Goal: Information Seeking & Learning: Learn about a topic

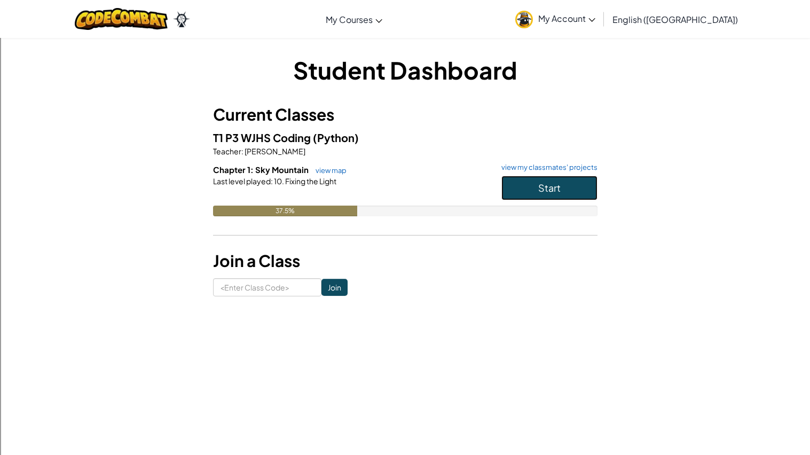
click at [546, 197] on button "Start" at bounding box center [549, 188] width 96 height 25
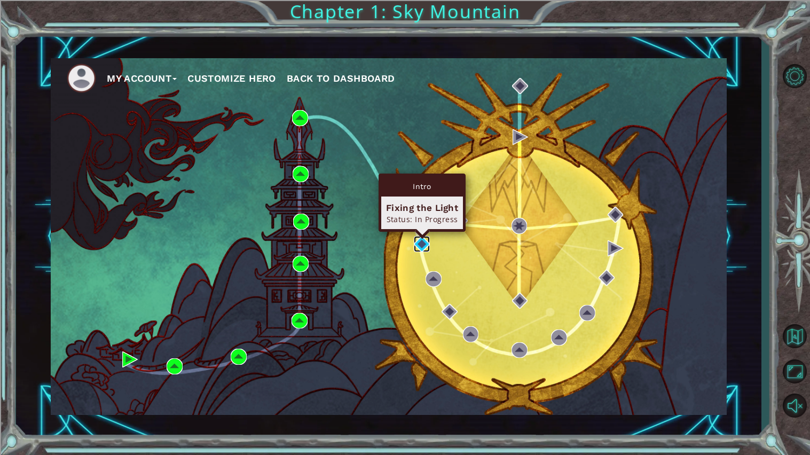
click at [420, 250] on img at bounding box center [422, 244] width 16 height 16
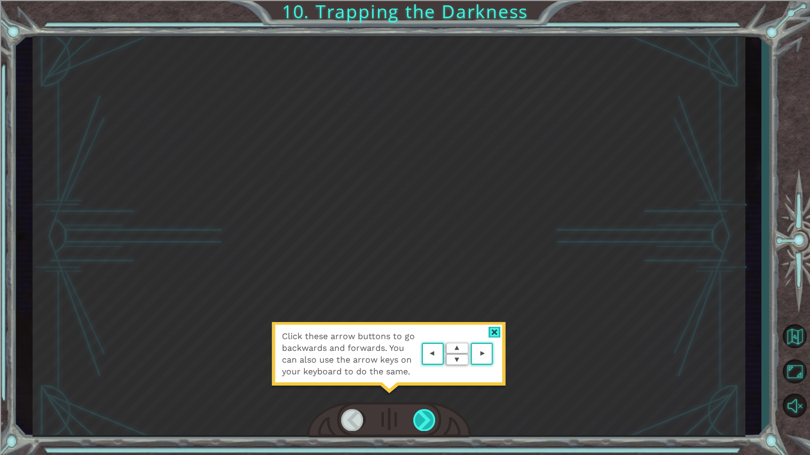
click at [420, 414] on div at bounding box center [424, 420] width 23 height 22
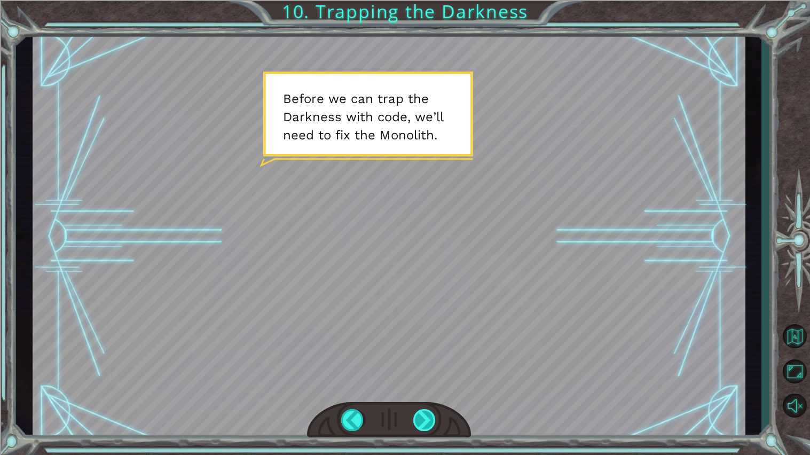
click at [419, 411] on div at bounding box center [424, 420] width 23 height 22
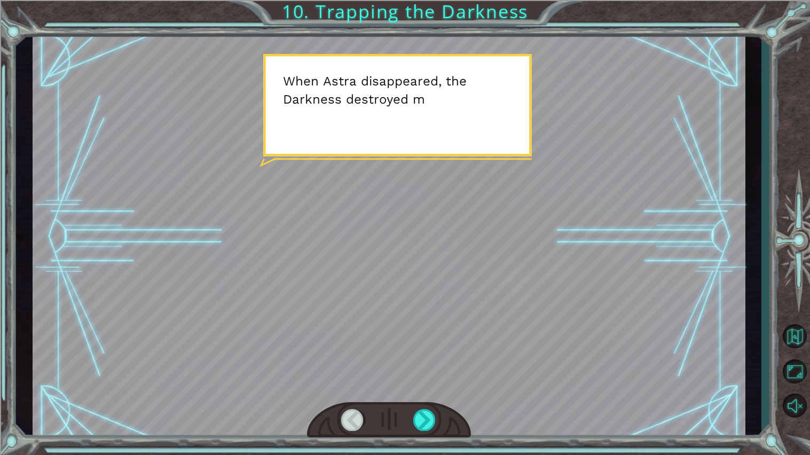
click at [413, 381] on div at bounding box center [389, 236] width 713 height 401
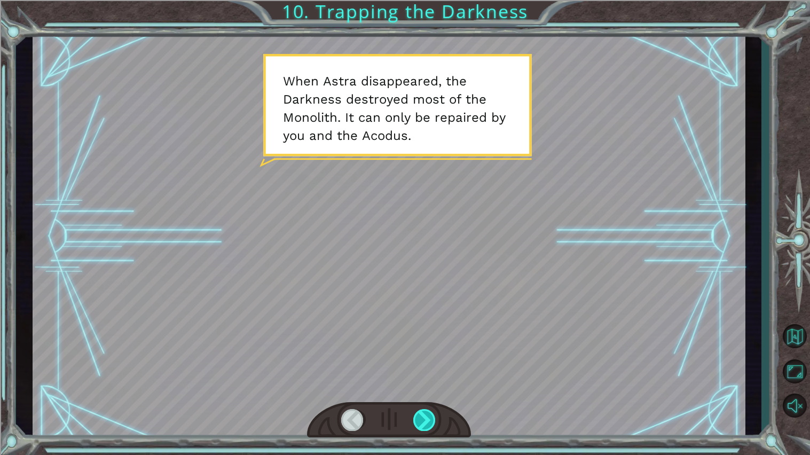
click at [415, 423] on div at bounding box center [424, 420] width 23 height 22
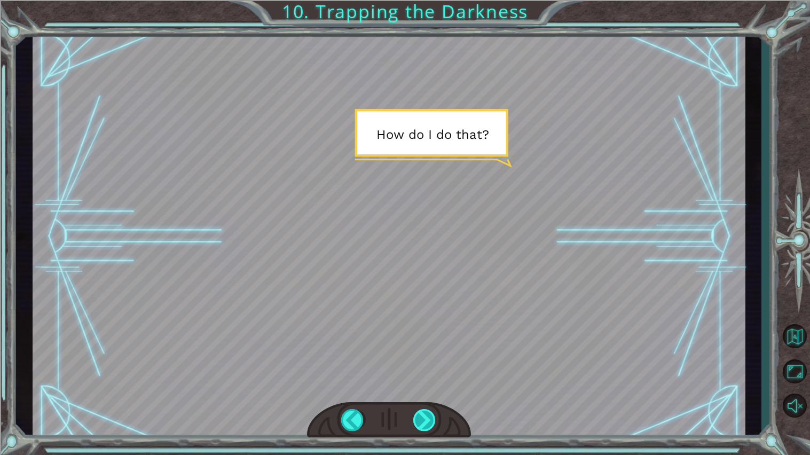
click at [416, 421] on div at bounding box center [424, 420] width 23 height 22
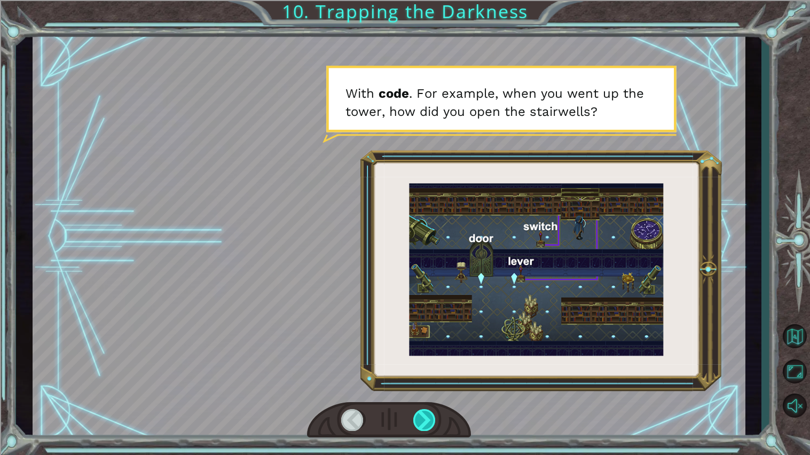
click at [428, 411] on div at bounding box center [424, 420] width 23 height 22
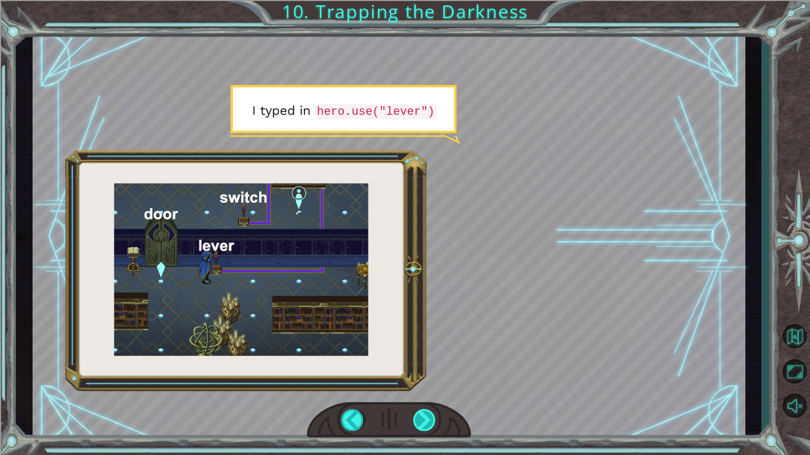
click at [430, 416] on div at bounding box center [424, 420] width 23 height 22
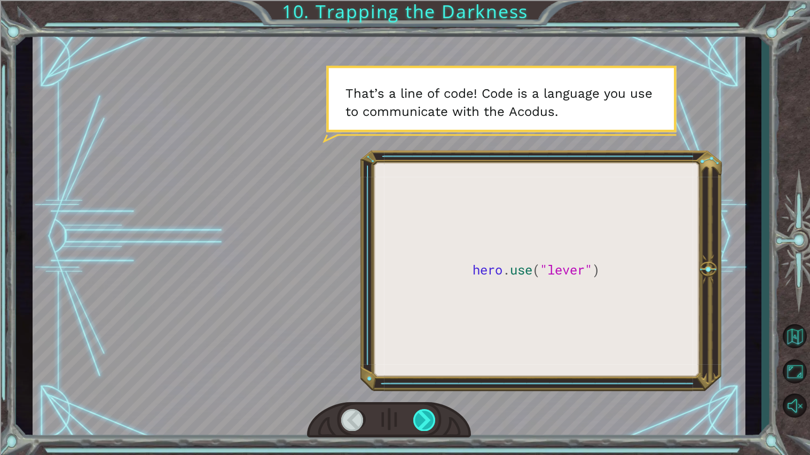
click at [431, 416] on div at bounding box center [424, 420] width 23 height 22
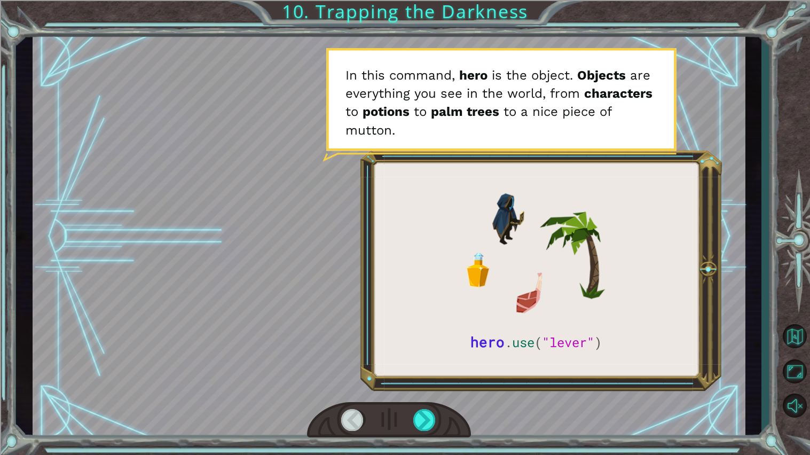
click at [440, 417] on div at bounding box center [389, 420] width 164 height 36
click at [429, 416] on div at bounding box center [424, 420] width 23 height 22
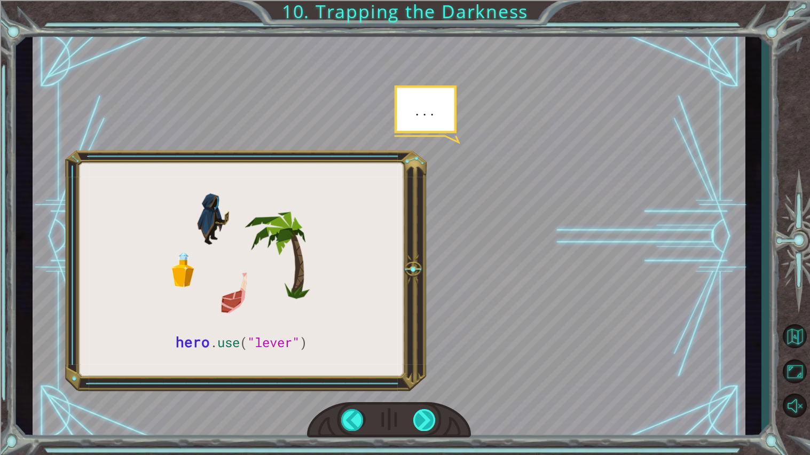
click at [429, 416] on div at bounding box center [424, 420] width 23 height 22
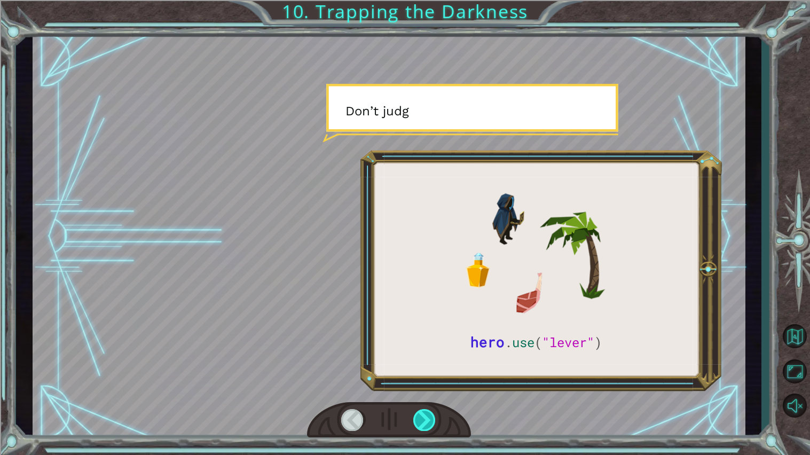
click at [429, 416] on div at bounding box center [424, 420] width 23 height 22
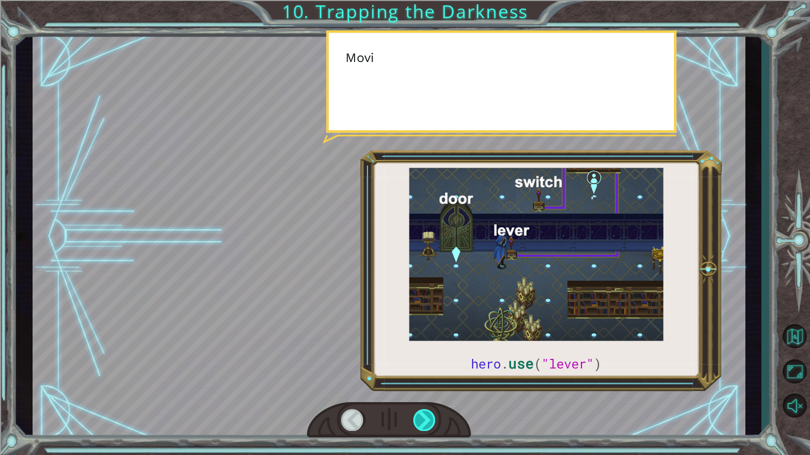
click at [429, 416] on div at bounding box center [424, 420] width 23 height 22
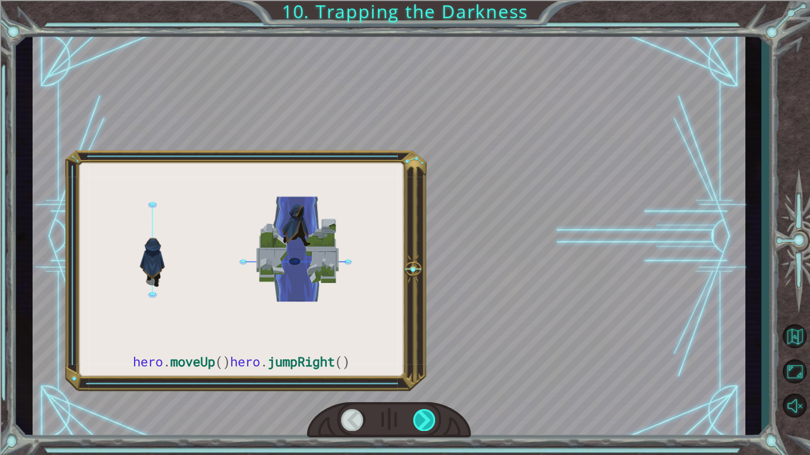
click at [429, 416] on div at bounding box center [424, 420] width 23 height 22
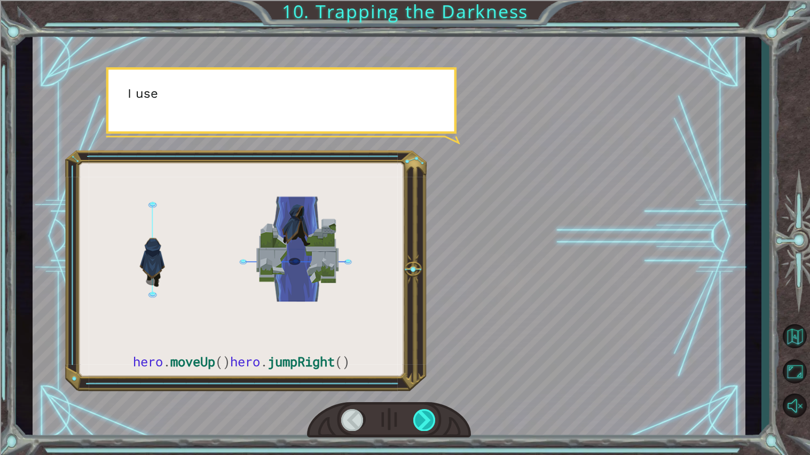
click at [429, 416] on div at bounding box center [424, 420] width 23 height 22
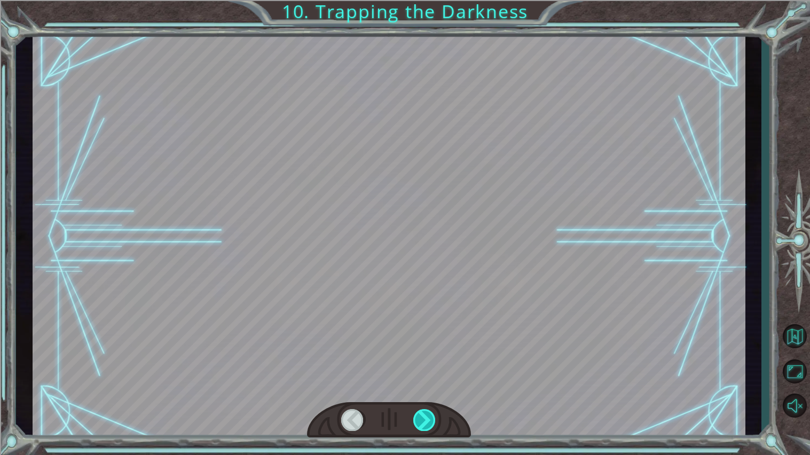
click at [429, 416] on div at bounding box center [424, 420] width 23 height 22
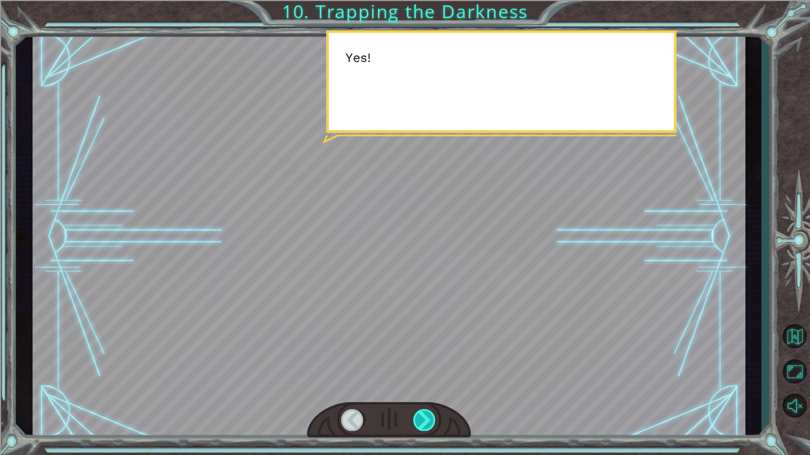
click at [429, 416] on div at bounding box center [424, 420] width 23 height 22
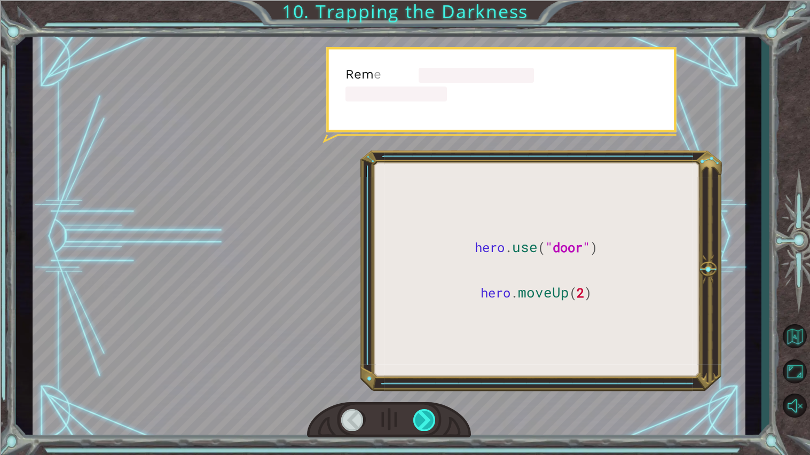
click at [429, 416] on div at bounding box center [424, 420] width 23 height 22
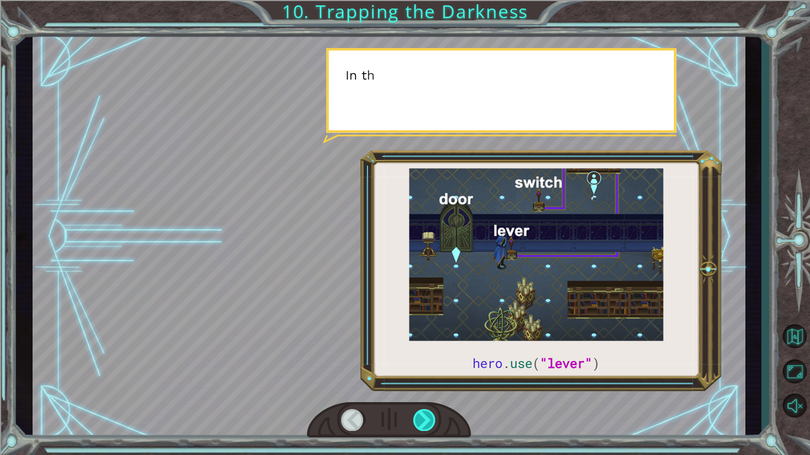
click at [429, 416] on div at bounding box center [424, 420] width 23 height 22
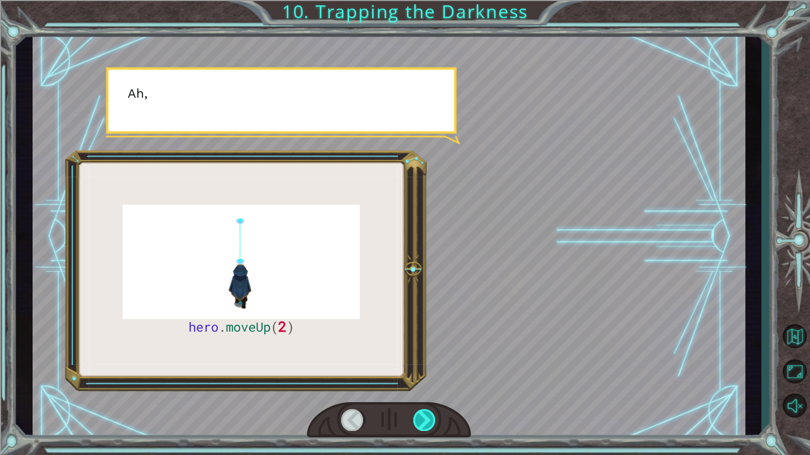
click at [429, 416] on div at bounding box center [424, 420] width 23 height 22
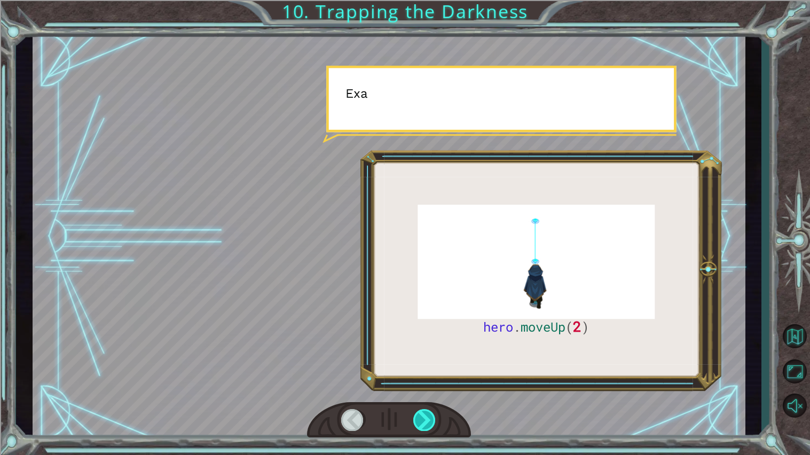
click at [429, 416] on div at bounding box center [424, 420] width 23 height 22
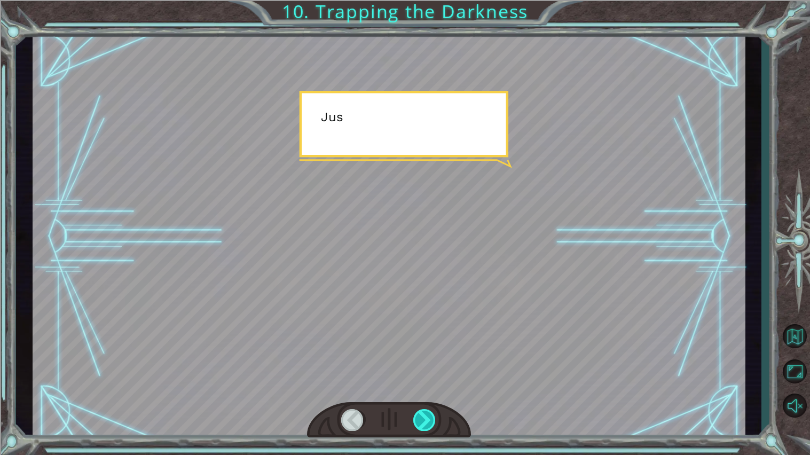
click at [429, 416] on div at bounding box center [424, 420] width 23 height 22
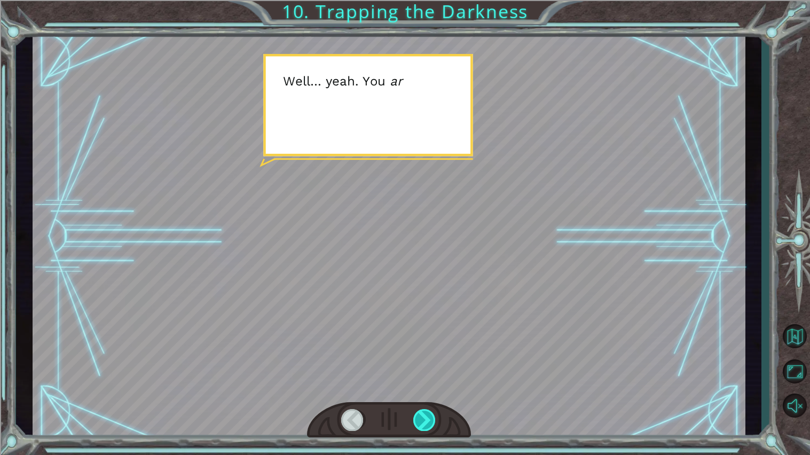
click at [429, 416] on div at bounding box center [424, 420] width 23 height 22
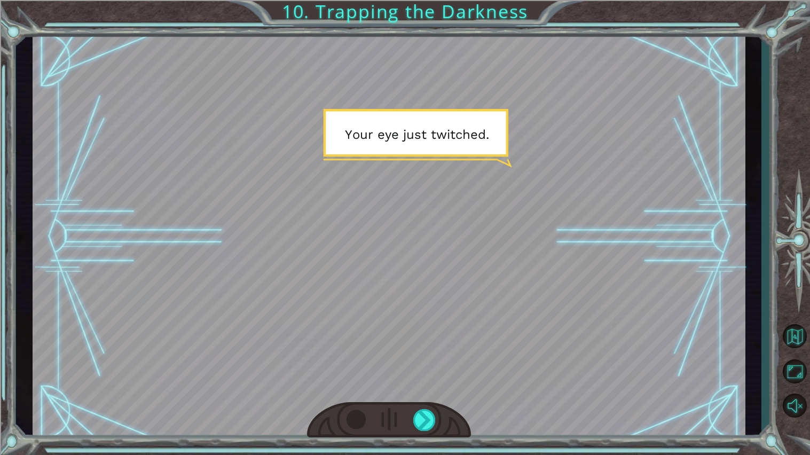
click at [342, 427] on div at bounding box center [352, 420] width 23 height 22
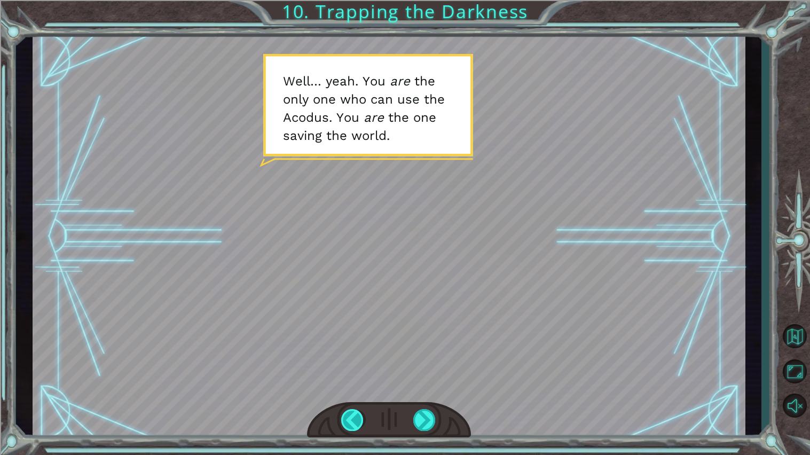
click at [346, 428] on div at bounding box center [352, 420] width 23 height 22
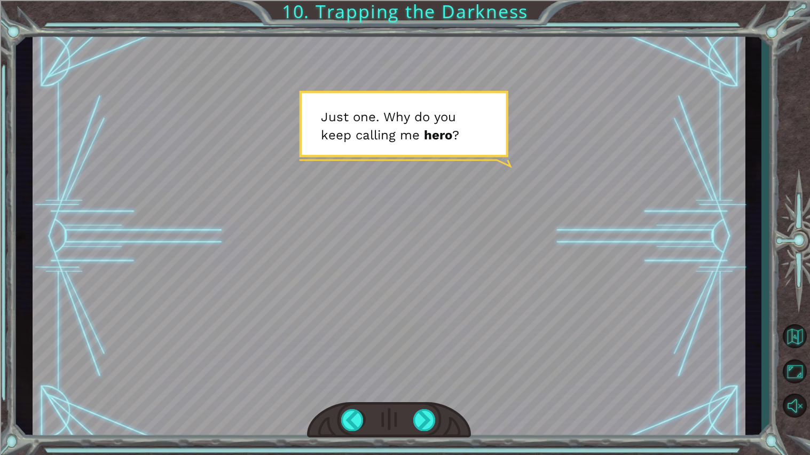
click at [332, 424] on div at bounding box center [389, 420] width 164 height 36
click at [358, 423] on div at bounding box center [352, 420] width 23 height 22
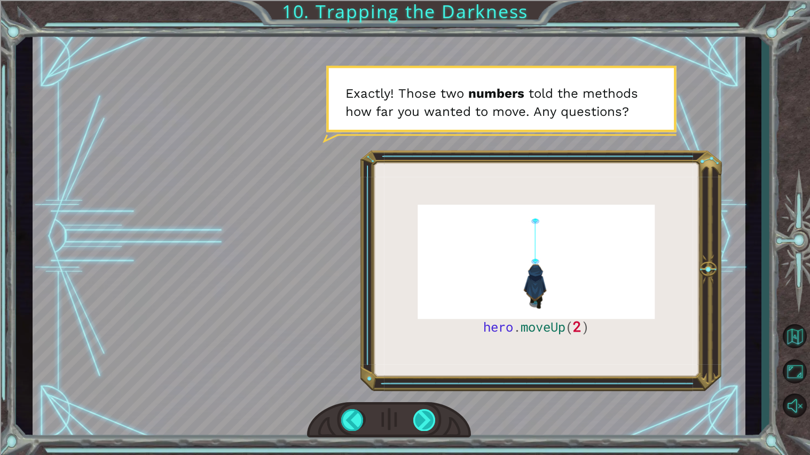
click at [422, 421] on div at bounding box center [424, 420] width 23 height 22
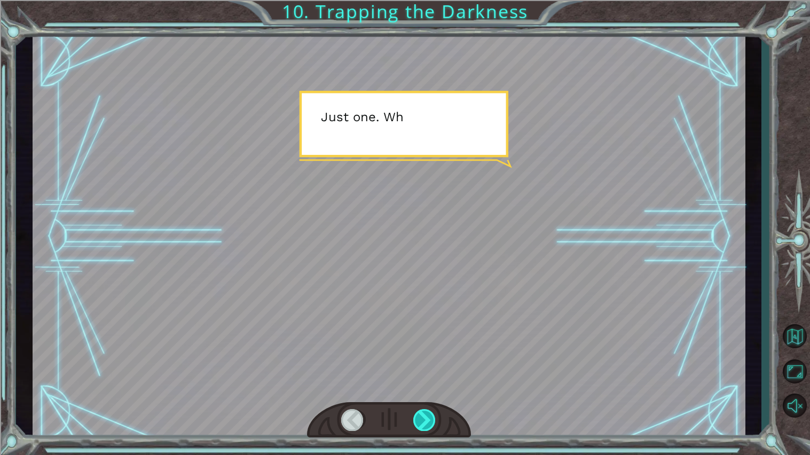
click at [422, 421] on div at bounding box center [424, 420] width 23 height 22
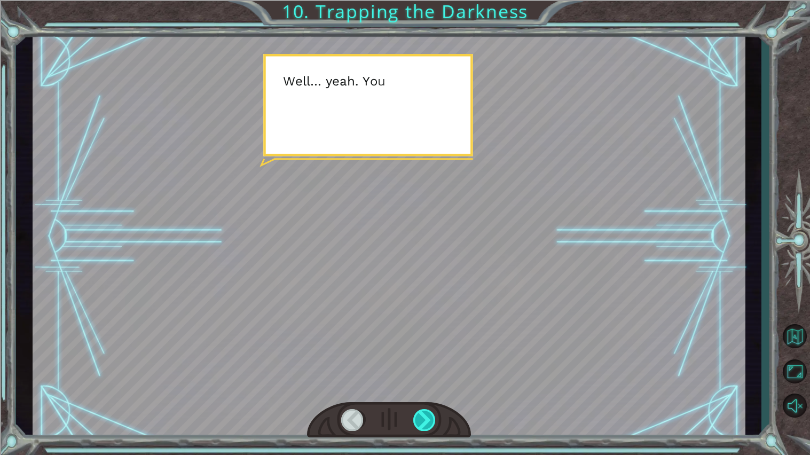
click at [422, 421] on div at bounding box center [424, 420] width 23 height 22
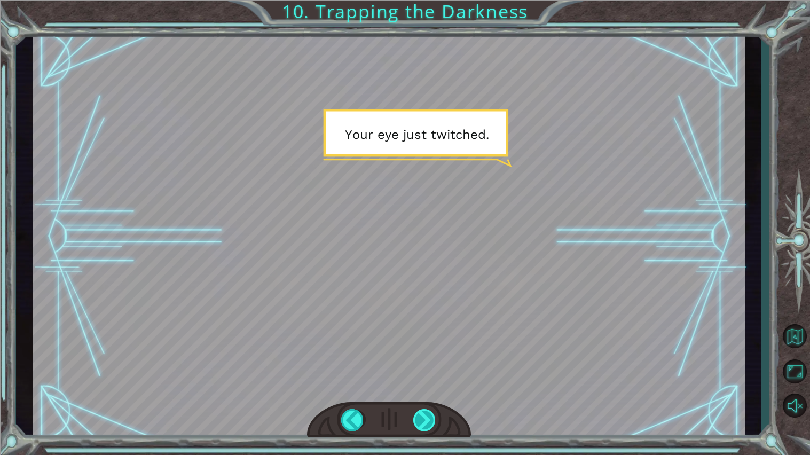
click at [422, 421] on div at bounding box center [424, 420] width 23 height 22
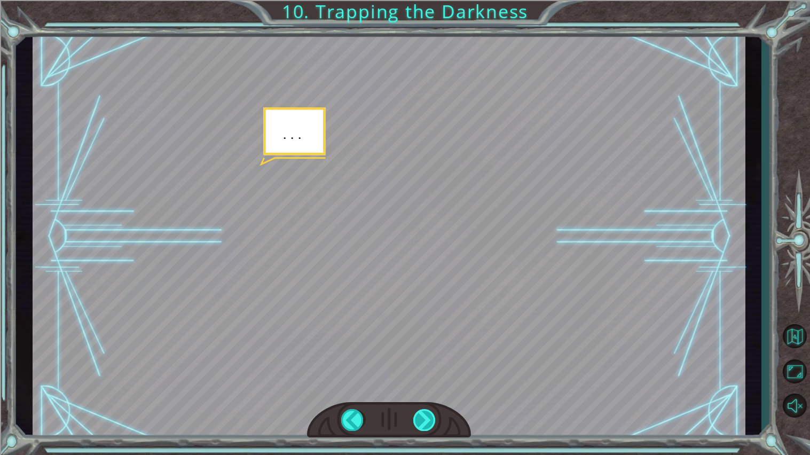
click at [422, 421] on div at bounding box center [424, 420] width 23 height 22
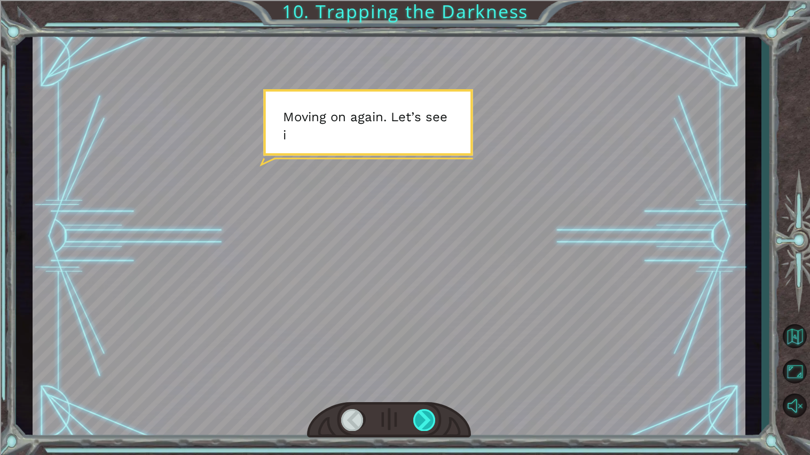
click at [422, 421] on div at bounding box center [424, 420] width 23 height 22
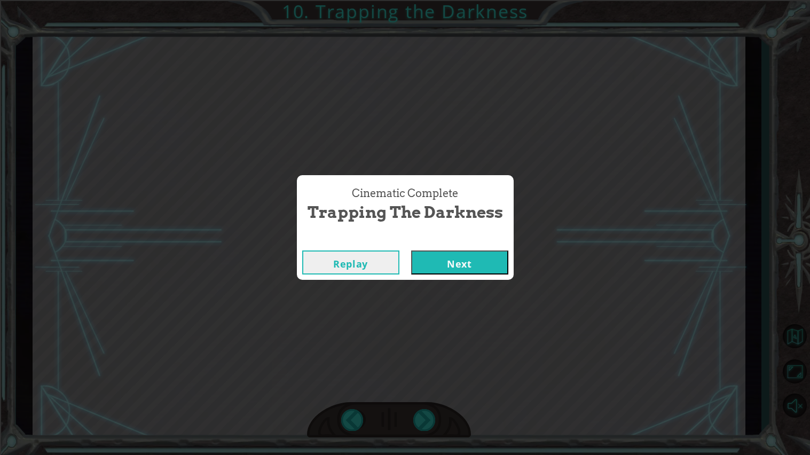
click at [411, 250] on button "Next" at bounding box center [459, 262] width 97 height 24
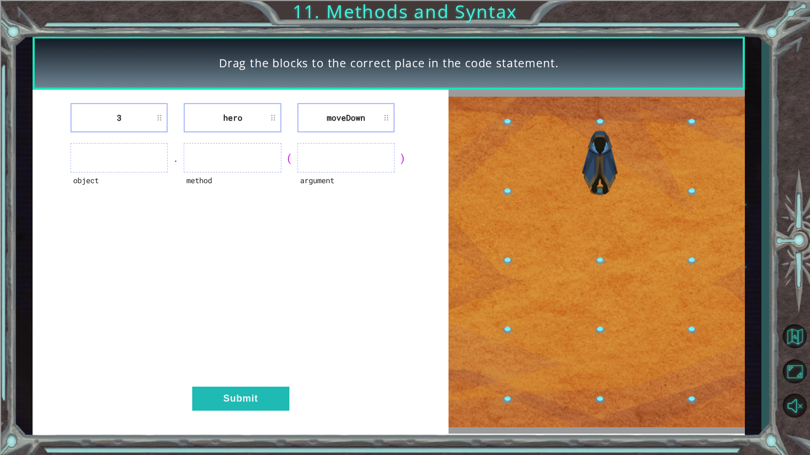
click at [140, 160] on ul at bounding box center [118, 157] width 97 height 29
drag, startPoint x: 146, startPoint y: 164, endPoint x: 254, endPoint y: 228, distance: 125.4
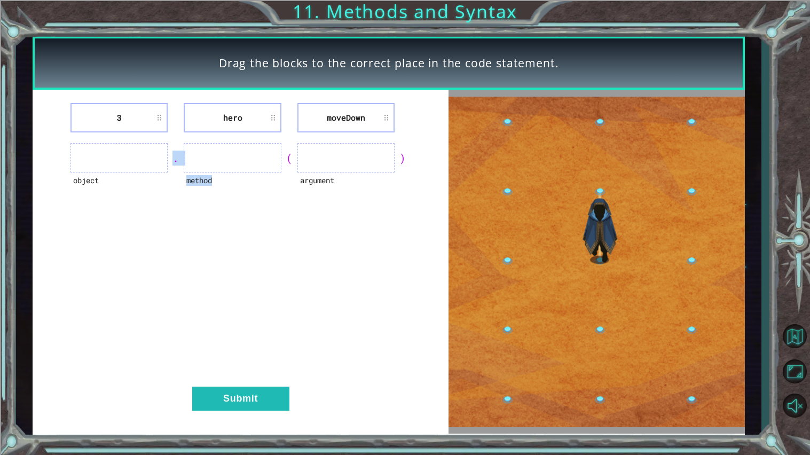
click at [254, 228] on div "3 hero [GEOGRAPHIC_DATA] object . method ( argument ) Submit" at bounding box center [241, 262] width 416 height 344
click at [271, 182] on div "method" at bounding box center [232, 186] width 97 height 29
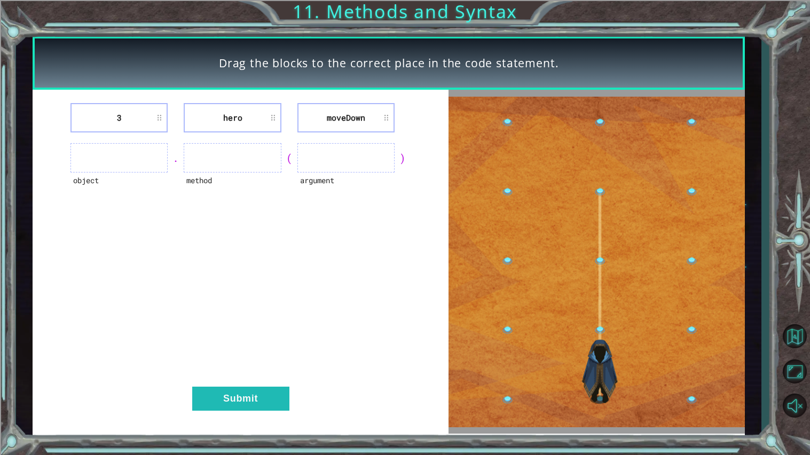
click at [587, 287] on img at bounding box center [596, 262] width 296 height 330
click at [354, 162] on ul at bounding box center [345, 157] width 97 height 29
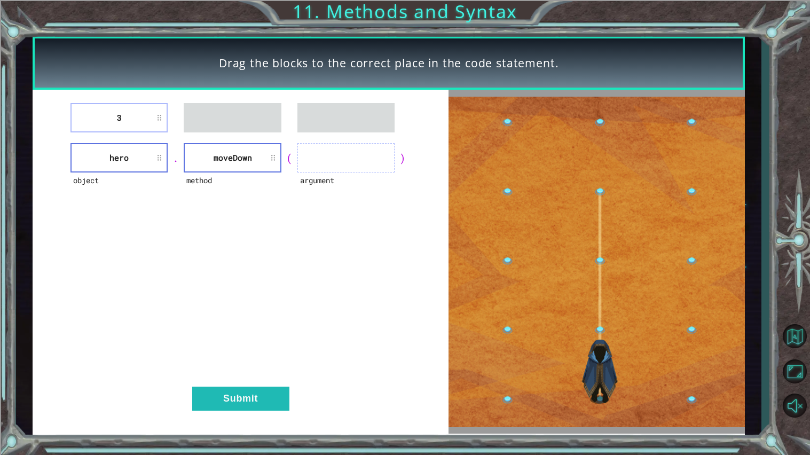
click at [119, 138] on div "3 object hero . method [GEOGRAPHIC_DATA] ( argument ) Submit" at bounding box center [241, 262] width 416 height 344
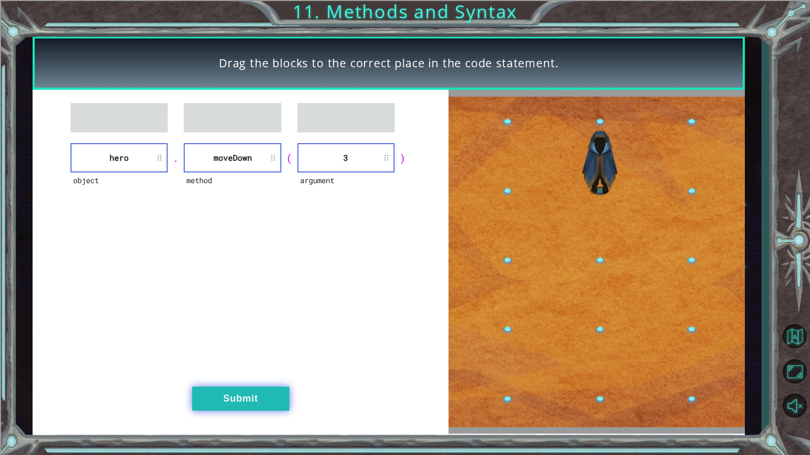
click at [252, 400] on button "Submit" at bounding box center [240, 399] width 97 height 24
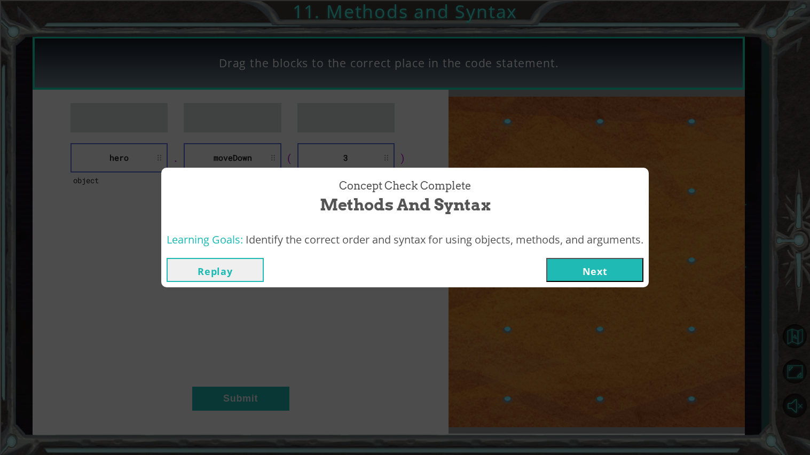
click at [632, 272] on button "Next" at bounding box center [594, 270] width 97 height 24
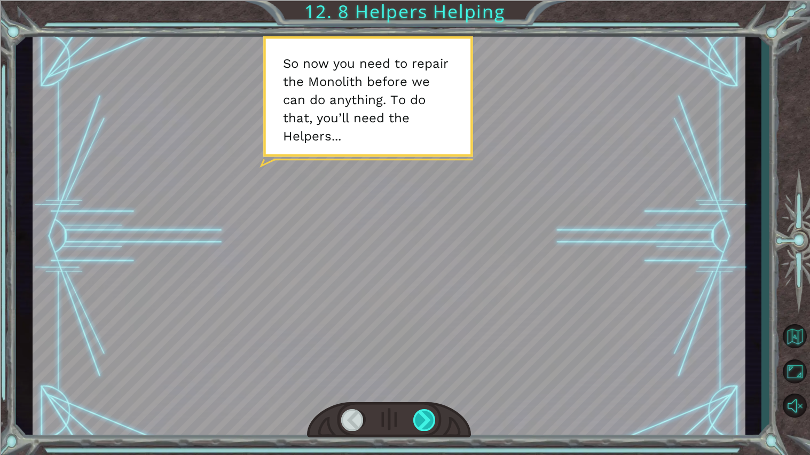
click at [432, 421] on div at bounding box center [424, 420] width 23 height 22
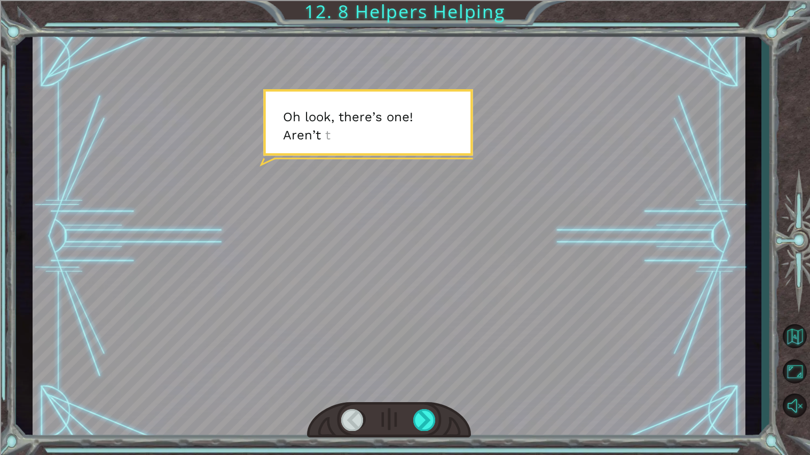
click at [398, 242] on div at bounding box center [389, 236] width 713 height 401
click at [426, 426] on div at bounding box center [424, 420] width 23 height 22
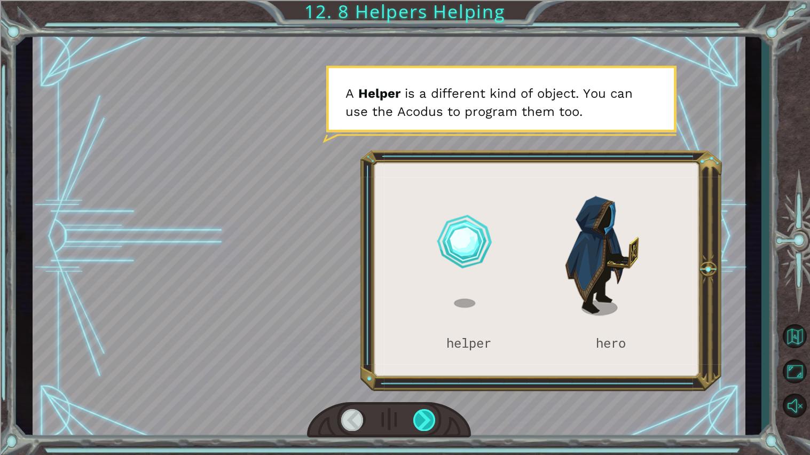
click at [432, 420] on div at bounding box center [424, 420] width 23 height 22
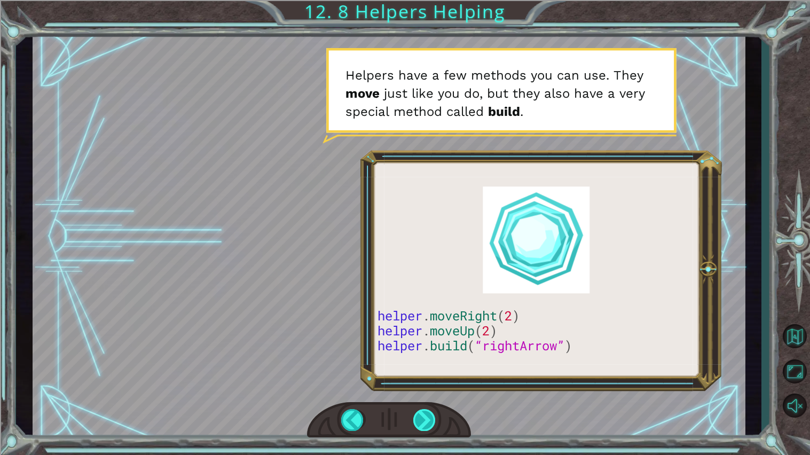
click at [424, 409] on div at bounding box center [424, 420] width 23 height 22
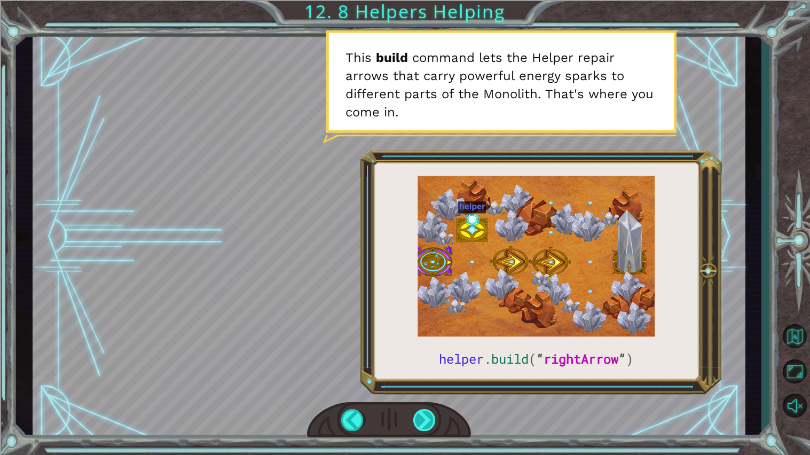
click at [428, 430] on div at bounding box center [424, 420] width 23 height 22
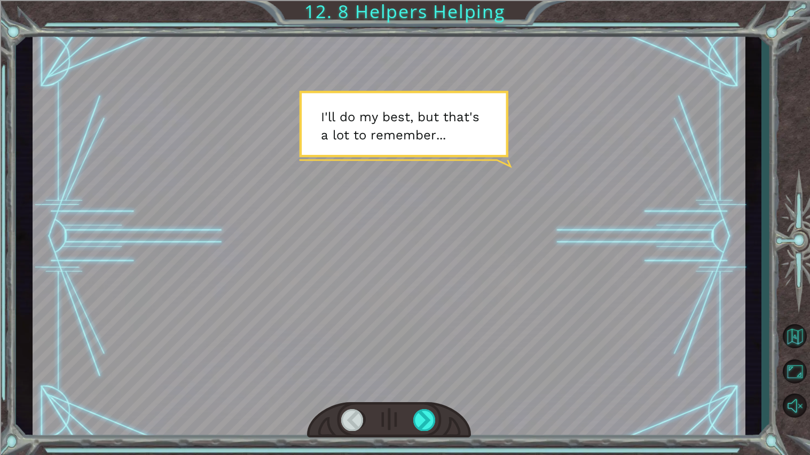
click at [405, 406] on div at bounding box center [389, 420] width 164 height 36
click at [426, 420] on div at bounding box center [424, 420] width 23 height 22
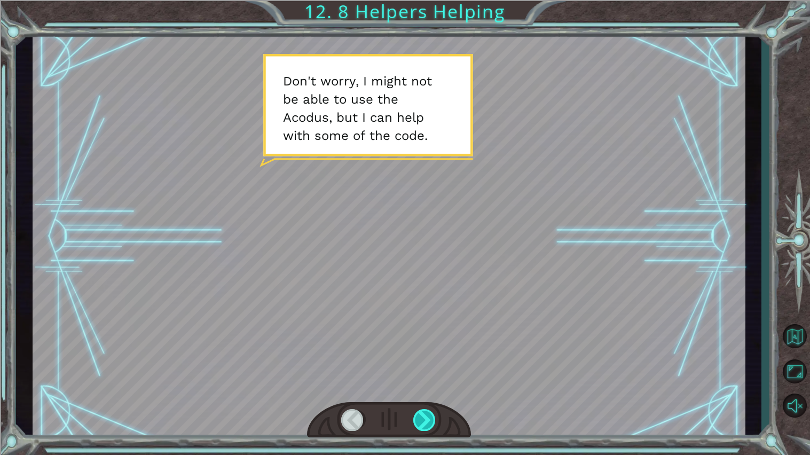
click at [419, 426] on div at bounding box center [424, 420] width 23 height 22
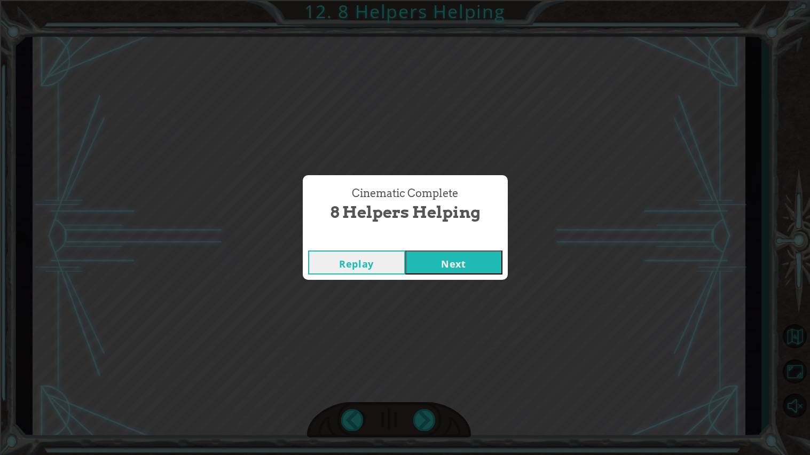
click at [447, 272] on button "Next" at bounding box center [453, 262] width 97 height 24
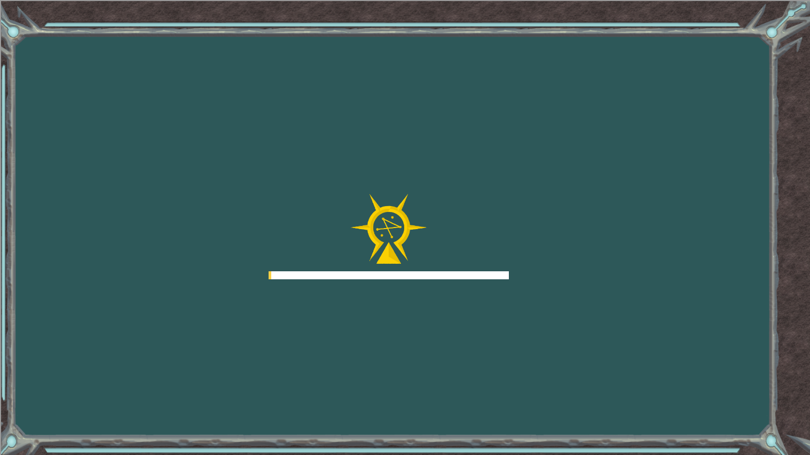
click at [453, 266] on div at bounding box center [389, 236] width 240 height 85
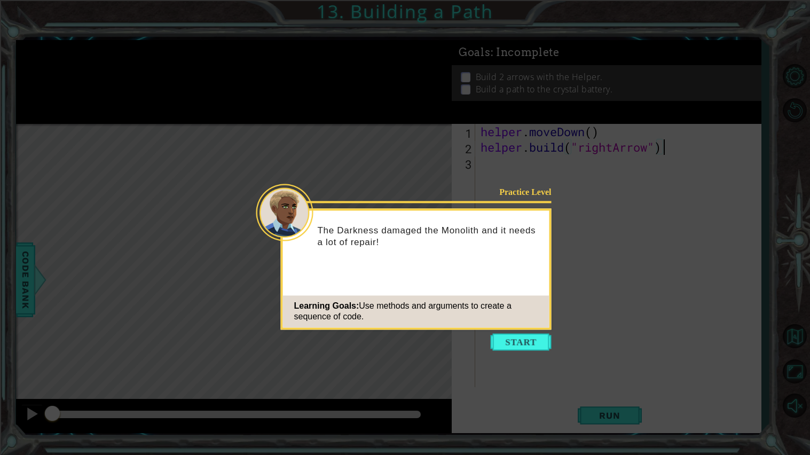
click at [426, 396] on icon at bounding box center [405, 227] width 810 height 455
click at [498, 338] on button "Start" at bounding box center [521, 341] width 61 height 17
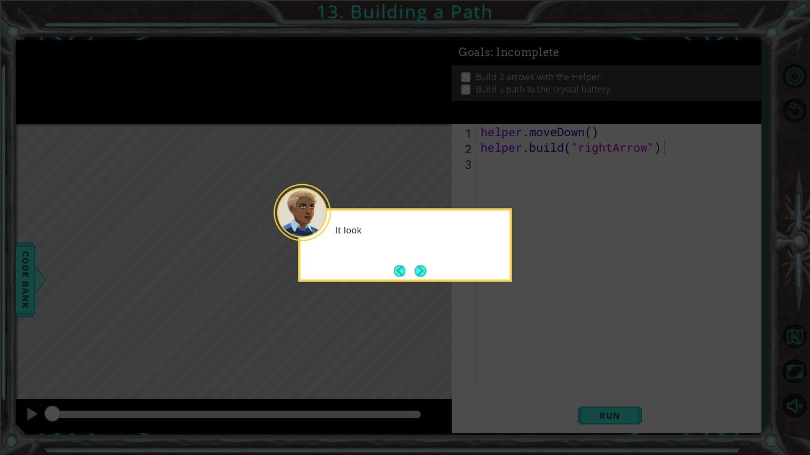
click at [489, 326] on icon at bounding box center [405, 227] width 810 height 455
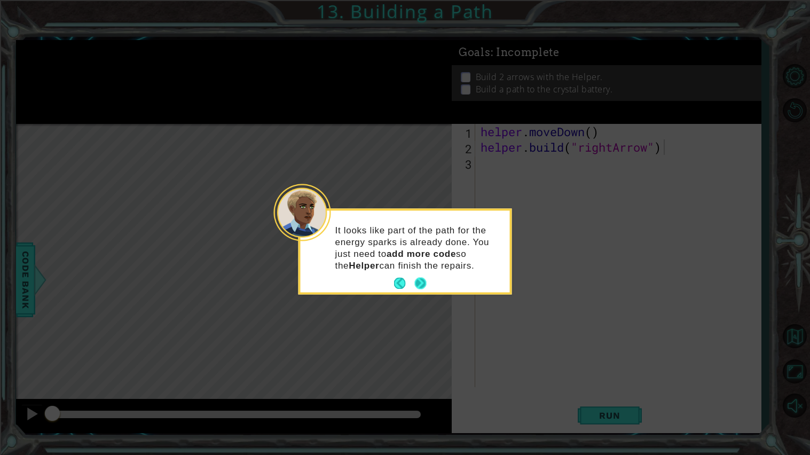
click at [419, 289] on button "Next" at bounding box center [420, 284] width 12 height 12
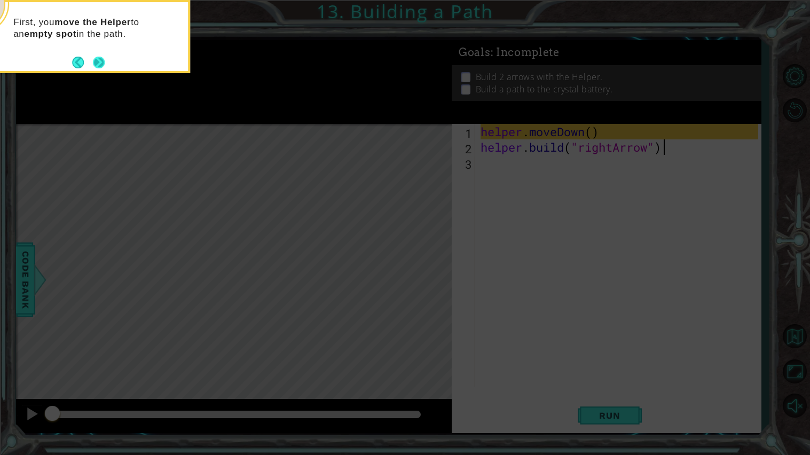
click at [93, 66] on button "Next" at bounding box center [99, 63] width 12 height 12
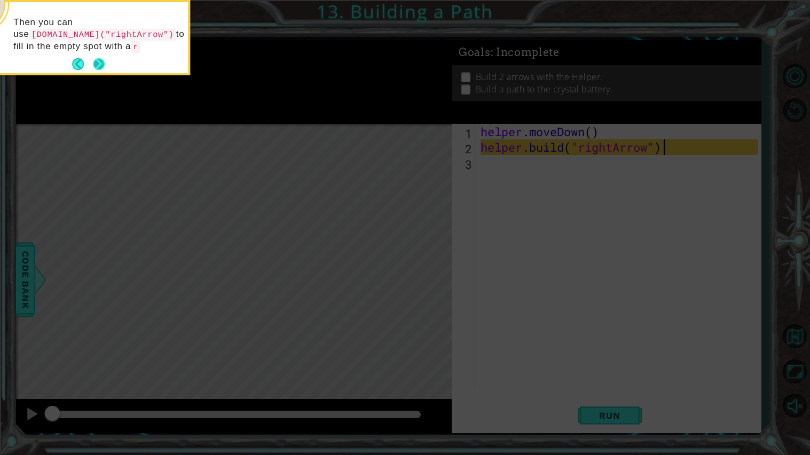
click at [93, 64] on button "Next" at bounding box center [99, 64] width 12 height 12
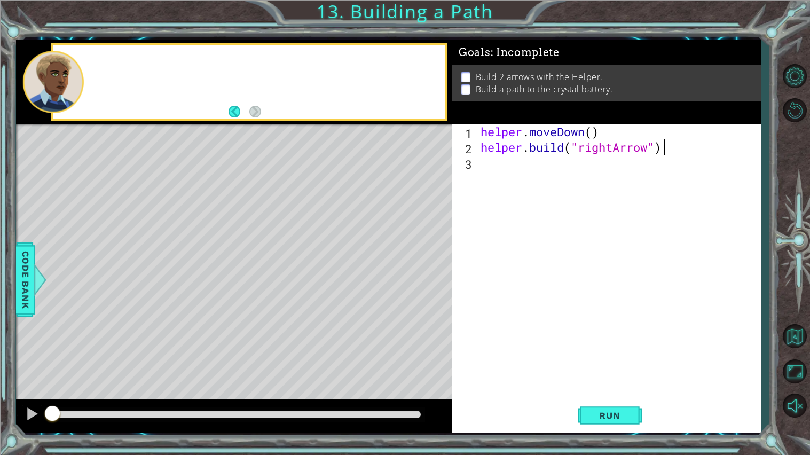
click at [92, 64] on div at bounding box center [249, 82] width 392 height 74
click at [558, 155] on div "helper . moveDown ( ) helper . build ( "rightArrow" )" at bounding box center [620, 271] width 285 height 294
click at [581, 166] on div "helper . moveDown ( ) helper . build ( "rightArrow" )" at bounding box center [620, 271] width 285 height 294
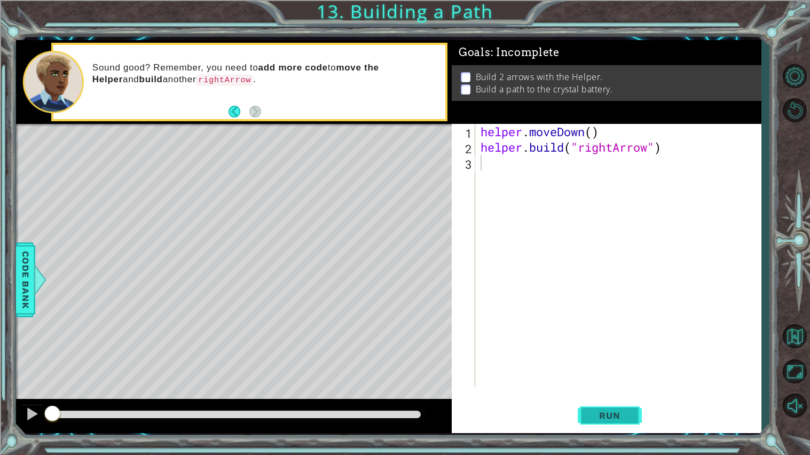
click at [589, 415] on span "Run" at bounding box center [609, 415] width 42 height 11
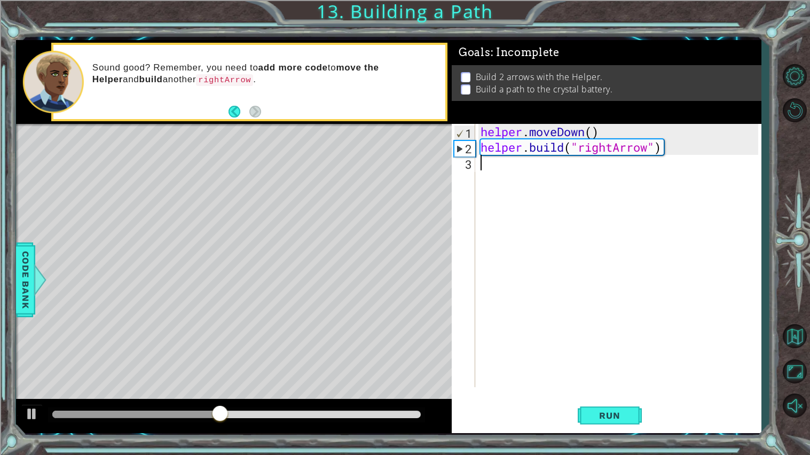
click at [505, 172] on div "helper . moveDown ( ) helper . build ( "rightArrow" )" at bounding box center [620, 271] width 285 height 294
click at [629, 416] on span "Run" at bounding box center [609, 415] width 42 height 11
click at [534, 185] on div "helper . moveDown ( ) helper . build ( "rightArrow" )" at bounding box center [620, 271] width 285 height 294
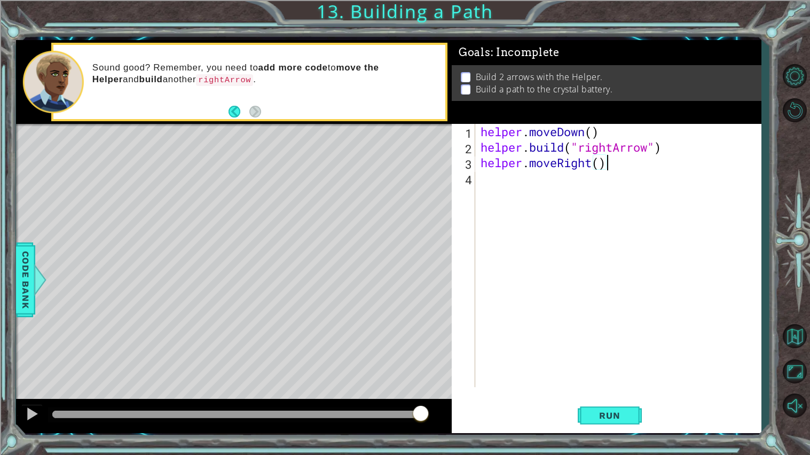
scroll to position [0, 5]
type textarea "helper.moveRight()"
click at [610, 424] on button "Run" at bounding box center [610, 415] width 64 height 31
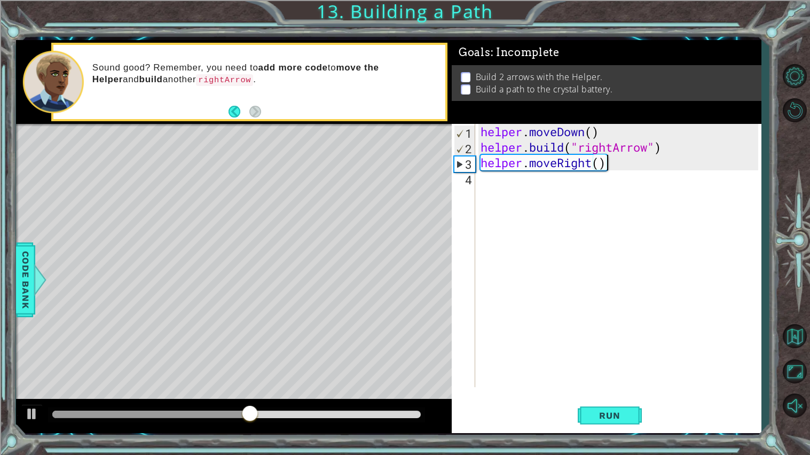
click at [651, 211] on div "helper . moveDown ( ) helper . build ( "rightArrow" ) helper . moveRight ( )" at bounding box center [620, 271] width 285 height 294
click at [624, 162] on div "helper . moveDown ( ) helper . build ( "rightArrow" ) helper . moveRight ( )" at bounding box center [620, 271] width 285 height 294
click at [662, 143] on div "helper . moveDown ( ) helper . build ( "rightArrow" ) helper . moveRight ( )" at bounding box center [620, 271] width 285 height 294
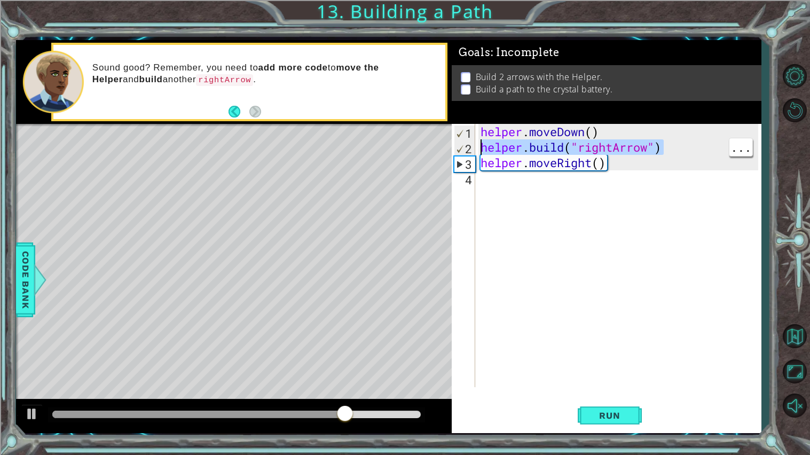
drag, startPoint x: 672, startPoint y: 153, endPoint x: 478, endPoint y: 145, distance: 194.0
click at [478, 145] on div "helper . moveDown ( ) helper . build ( "rightArrow" ) helper . moveRight ( )" at bounding box center [620, 271] width 285 height 294
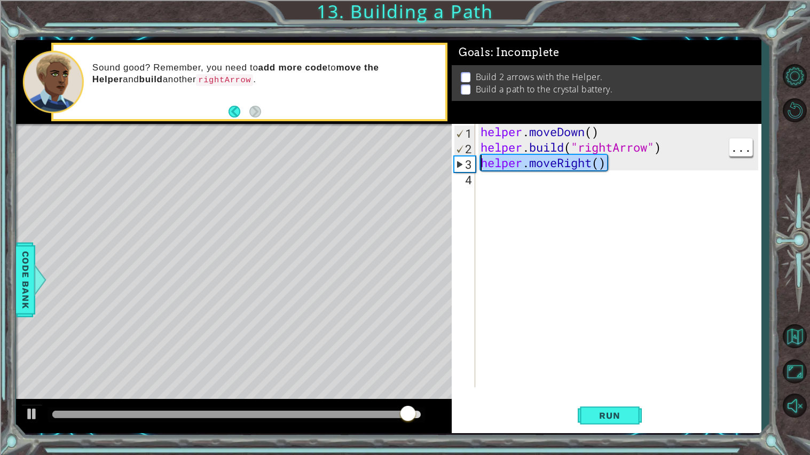
drag, startPoint x: 629, startPoint y: 159, endPoint x: 479, endPoint y: 168, distance: 150.3
click at [479, 168] on div "helper . moveDown ( ) helper . build ( "rightArrow" ) helper . moveRight ( )" at bounding box center [620, 271] width 285 height 294
type textarea "helper.moveRight()"
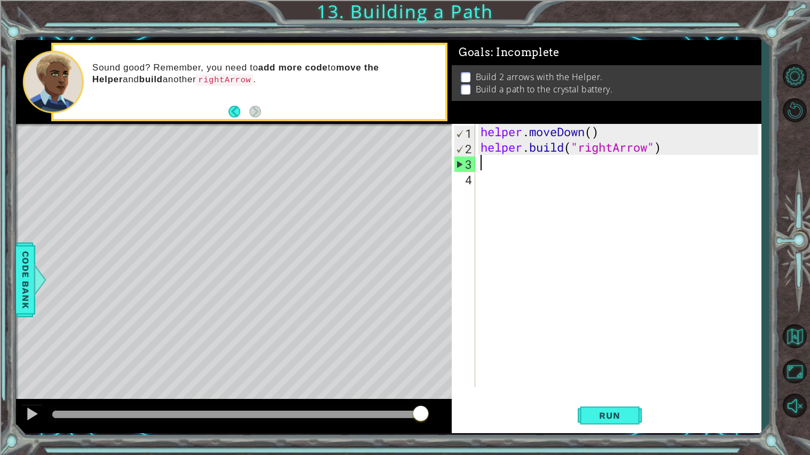
paste textarea "[DOMAIN_NAME]("rightArrow")"
type textarea "[DOMAIN_NAME]("rightArrow")"
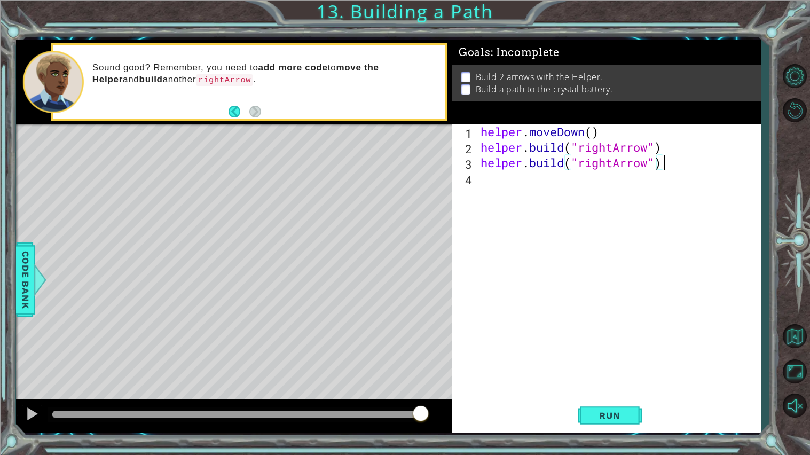
click at [524, 202] on div "helper . moveDown ( ) helper . build ( "rightArrow" ) helper . build ( "rightAr…" at bounding box center [620, 271] width 285 height 294
click at [605, 426] on button "Run" at bounding box center [610, 415] width 64 height 31
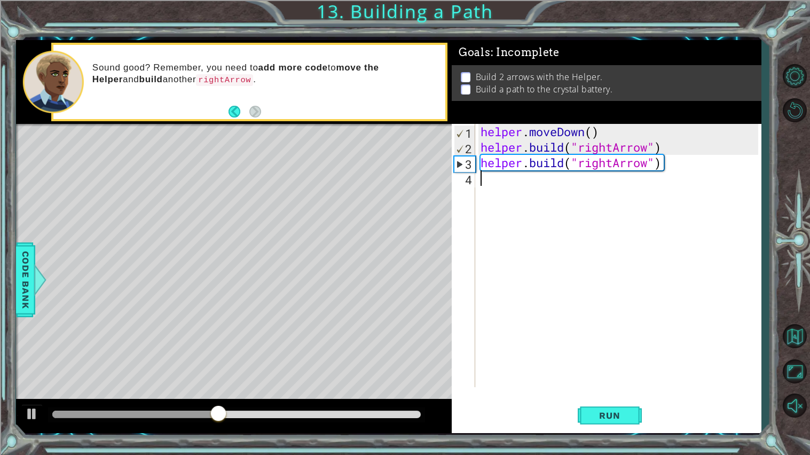
click at [659, 143] on div "helper . moveDown ( ) helper . build ( "rightArrow" ) helper . build ( "rightAr…" at bounding box center [620, 271] width 285 height 294
type textarea "[DOMAIN_NAME]("rightArrow")"
click at [668, 149] on div "helper . moveDown ( ) helper . build ( "rightArrow" ) helper . build ( "rightAr…" at bounding box center [620, 271] width 285 height 294
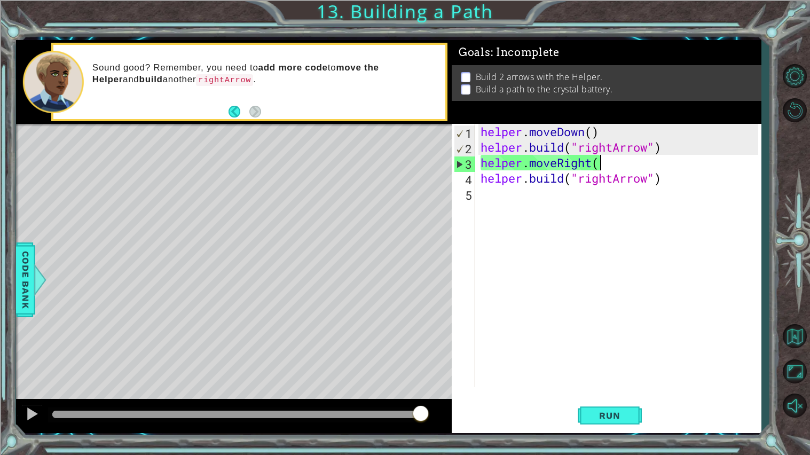
scroll to position [0, 5]
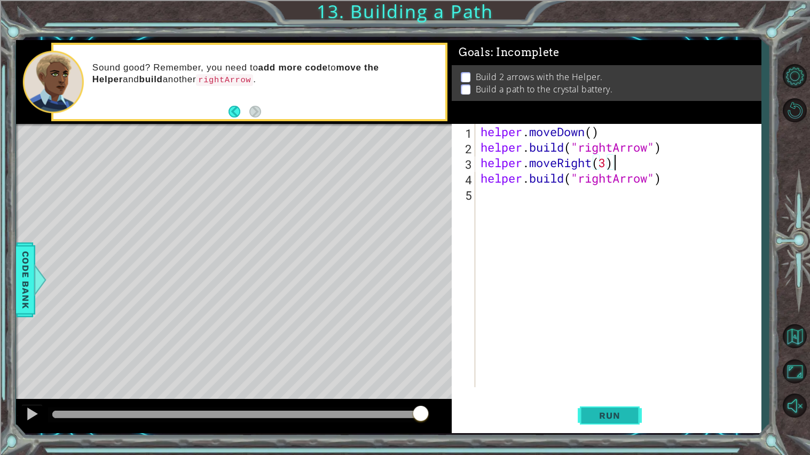
type textarea "helper.moveRight(3)"
click at [621, 401] on button "Run" at bounding box center [610, 415] width 64 height 31
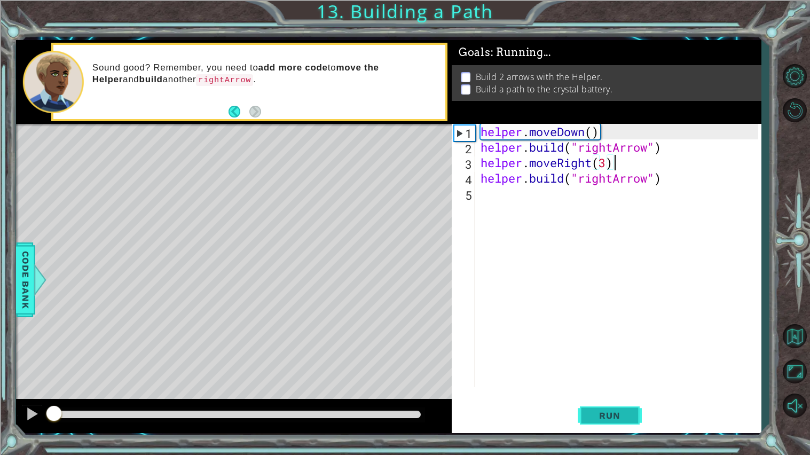
click at [613, 410] on span "Run" at bounding box center [609, 415] width 42 height 11
click at [625, 425] on button "Run" at bounding box center [610, 415] width 64 height 31
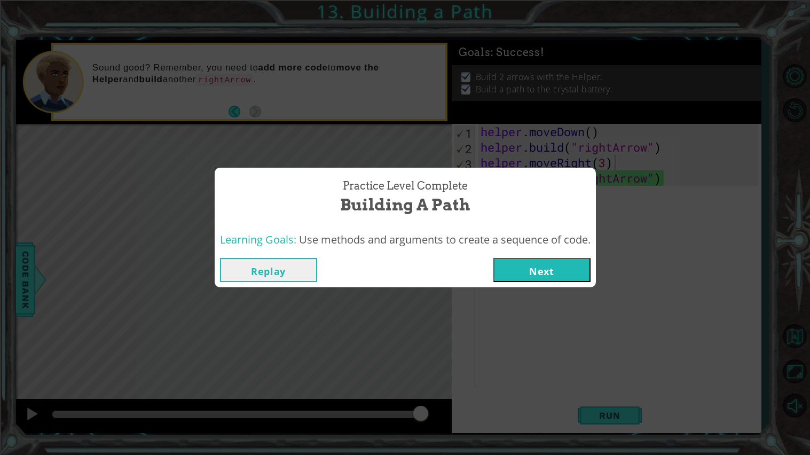
click at [532, 272] on button "Next" at bounding box center [541, 270] width 97 height 24
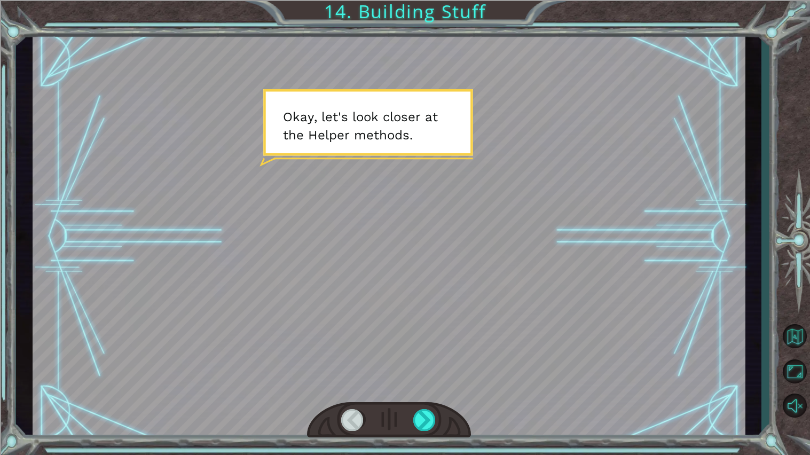
click at [417, 448] on div "Temporary Text O k a y , l e t ' s l o o k c l o s e r a t t h e H e l p e r m …" at bounding box center [405, 227] width 810 height 455
click at [420, 432] on div at bounding box center [389, 420] width 164 height 36
click at [419, 422] on div at bounding box center [424, 420] width 23 height 22
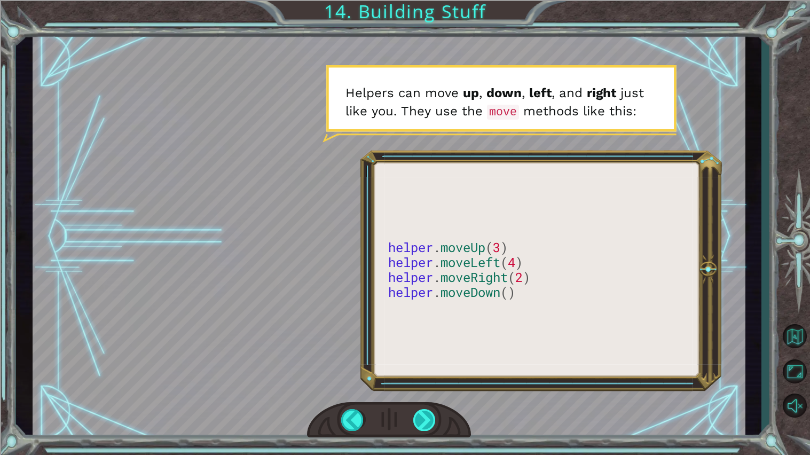
click at [422, 426] on div at bounding box center [424, 420] width 23 height 22
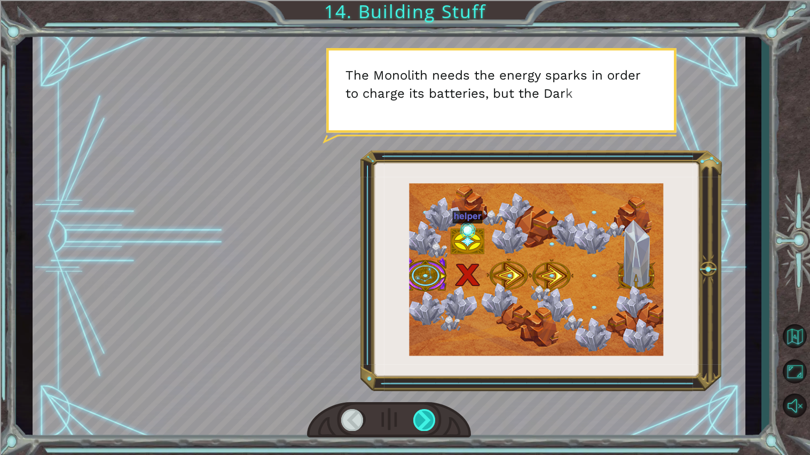
click at [422, 426] on div at bounding box center [424, 420] width 23 height 22
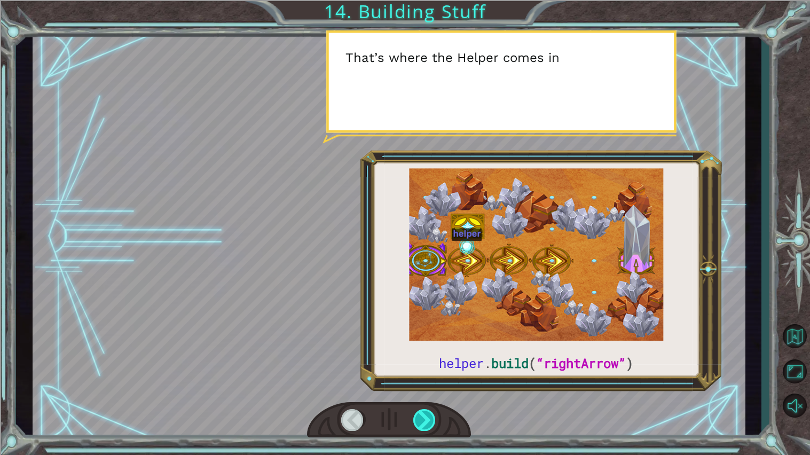
click at [422, 426] on div at bounding box center [424, 420] width 23 height 22
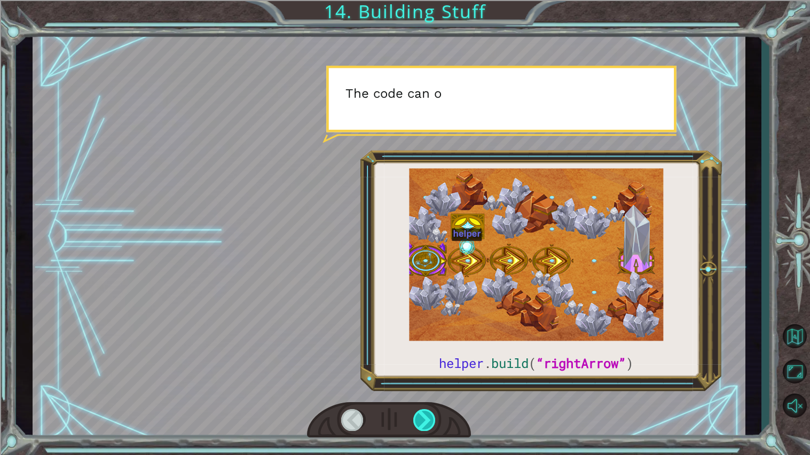
click at [422, 426] on div at bounding box center [424, 420] width 23 height 22
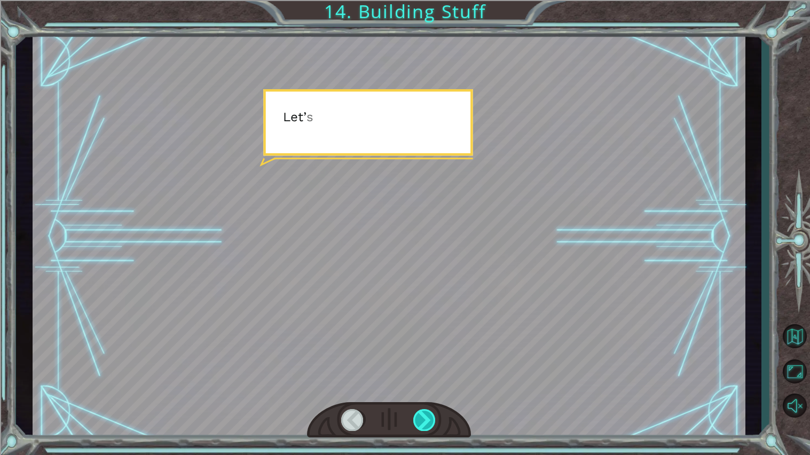
click at [422, 426] on div at bounding box center [424, 420] width 23 height 22
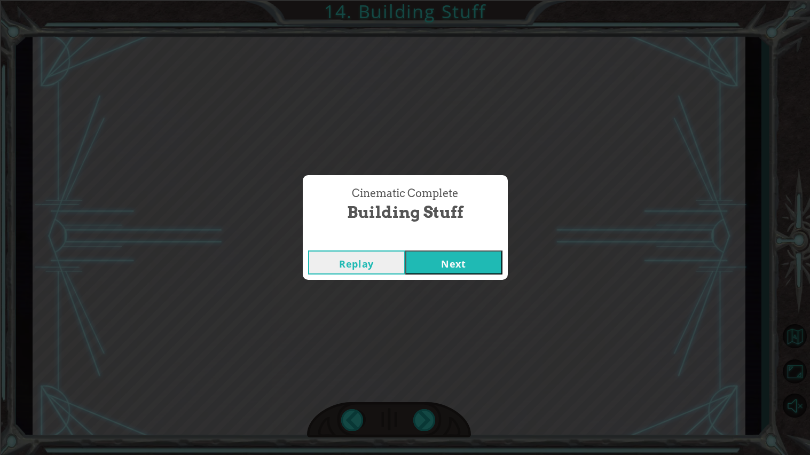
click at [434, 261] on button "Next" at bounding box center [453, 262] width 97 height 24
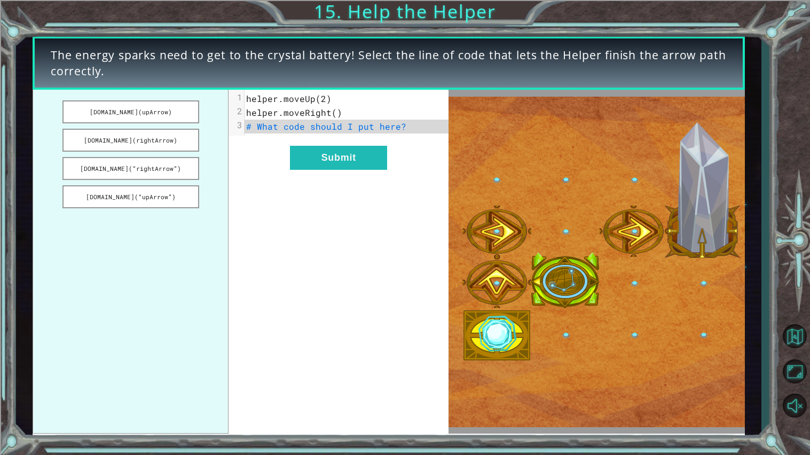
drag, startPoint x: 165, startPoint y: 146, endPoint x: 271, endPoint y: 152, distance: 105.9
click at [271, 152] on div "[DOMAIN_NAME](upArrow) [DOMAIN_NAME](rightArrow) [DOMAIN_NAME](“rightArrow”) [D…" at bounding box center [241, 262] width 416 height 344
click at [143, 113] on button "[DOMAIN_NAME](upArrow)" at bounding box center [130, 111] width 137 height 23
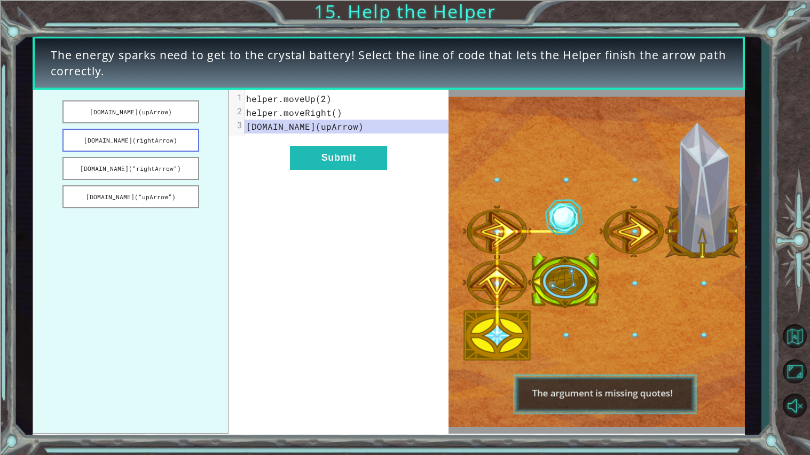
click at [152, 139] on button "[DOMAIN_NAME](rightArrow)" at bounding box center [130, 140] width 137 height 23
click at [293, 164] on button "Submit" at bounding box center [338, 158] width 97 height 24
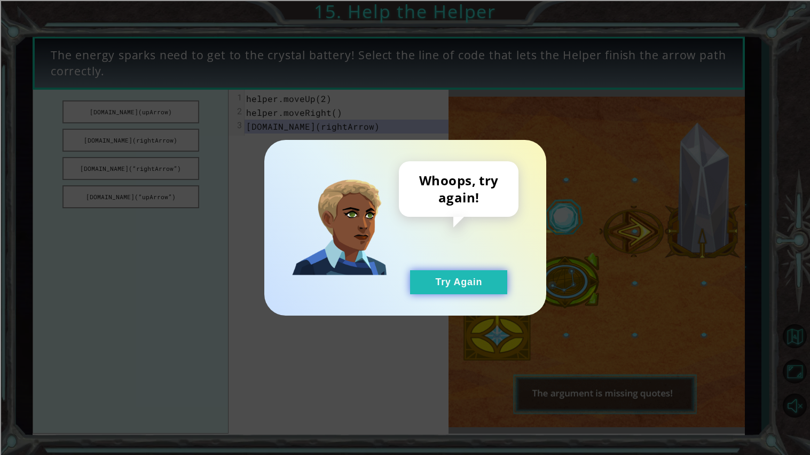
click at [421, 292] on button "Try Again" at bounding box center [458, 282] width 97 height 24
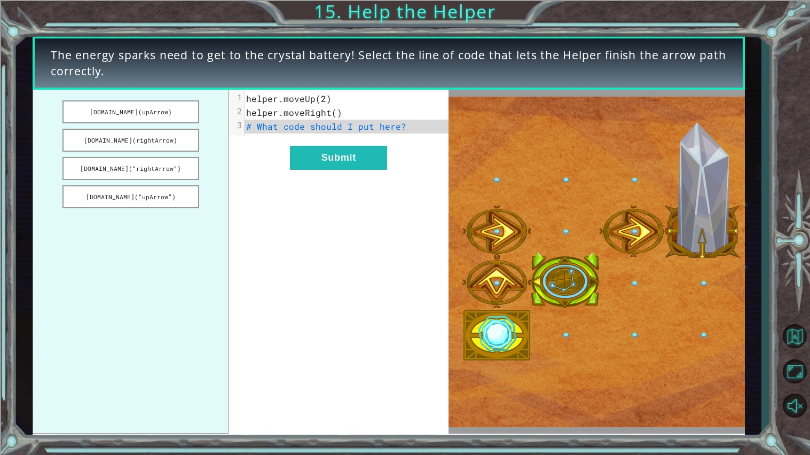
click at [222, 163] on ul "[DOMAIN_NAME](upArrow) [DOMAIN_NAME](rightArrow) [DOMAIN_NAME](“rightArrow”) [D…" at bounding box center [131, 262] width 196 height 344
click at [137, 142] on button "[DOMAIN_NAME](rightArrow)" at bounding box center [130, 140] width 137 height 23
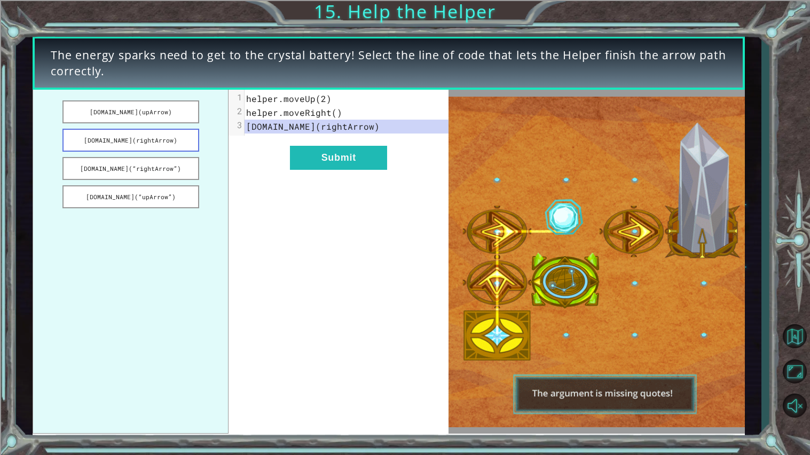
click at [160, 135] on button "[DOMAIN_NAME](rightArrow)" at bounding box center [130, 140] width 137 height 23
click at [162, 160] on button "[DOMAIN_NAME](“rightArrow”)" at bounding box center [130, 168] width 137 height 23
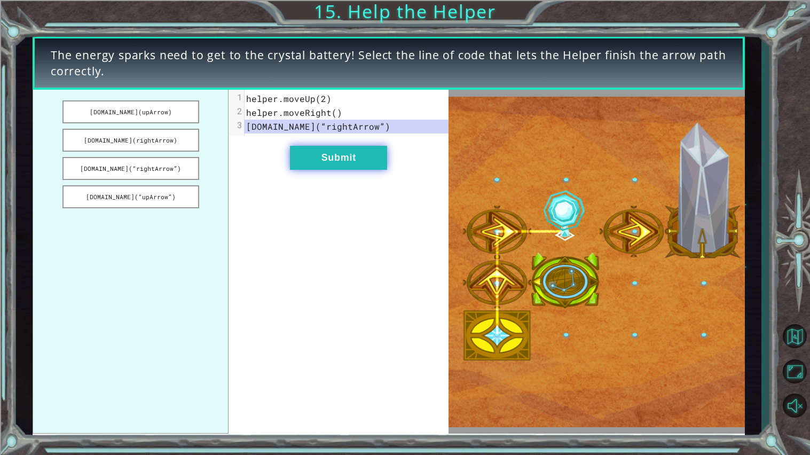
click at [369, 164] on button "Submit" at bounding box center [338, 158] width 97 height 24
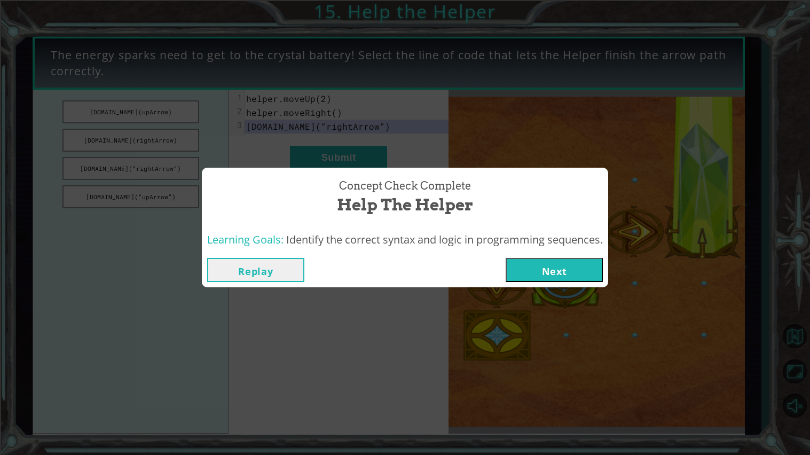
click at [572, 254] on div "Replay Next" at bounding box center [405, 270] width 406 height 35
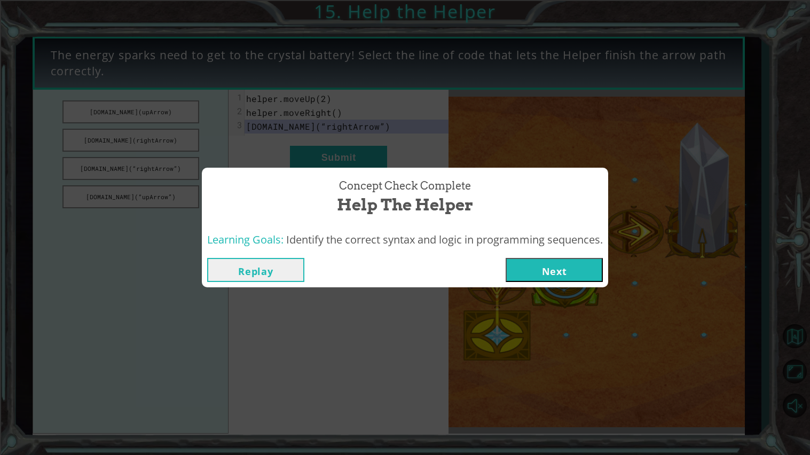
click at [568, 271] on button "Next" at bounding box center [554, 270] width 97 height 24
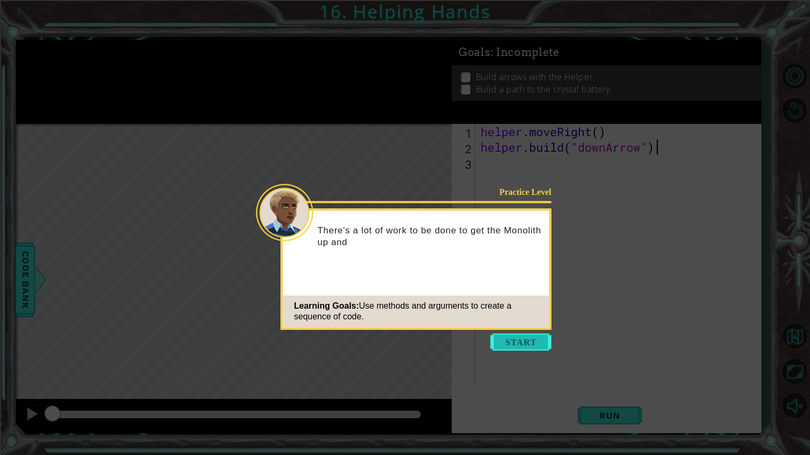
click at [541, 340] on button "Start" at bounding box center [521, 341] width 61 height 17
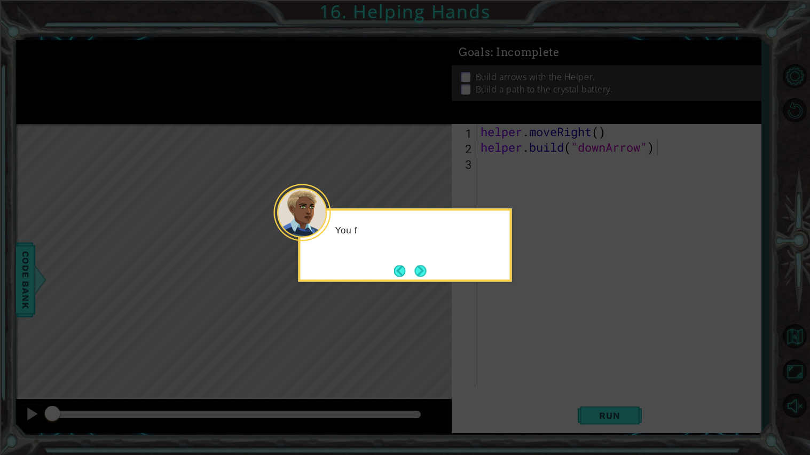
click at [539, 337] on icon at bounding box center [405, 227] width 810 height 455
click at [423, 256] on div "You fixed one of the Monolith’s" at bounding box center [405, 244] width 214 height 73
click at [424, 263] on footer at bounding box center [410, 271] width 33 height 16
click at [426, 273] on button "Next" at bounding box center [420, 271] width 12 height 12
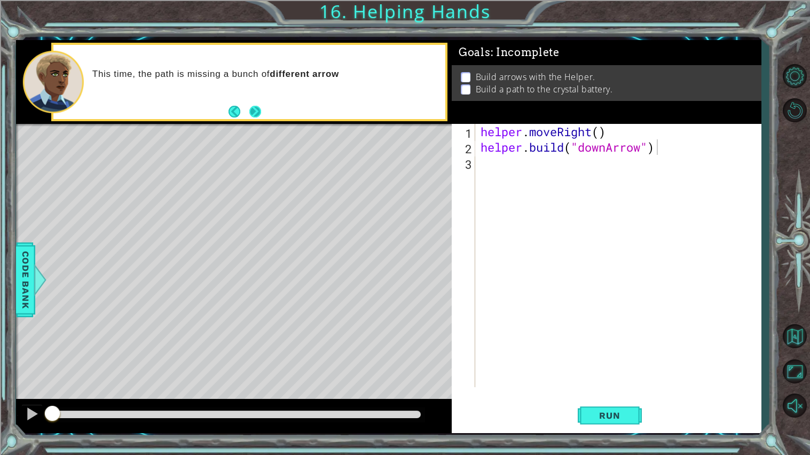
click at [259, 109] on button "Next" at bounding box center [255, 112] width 12 height 12
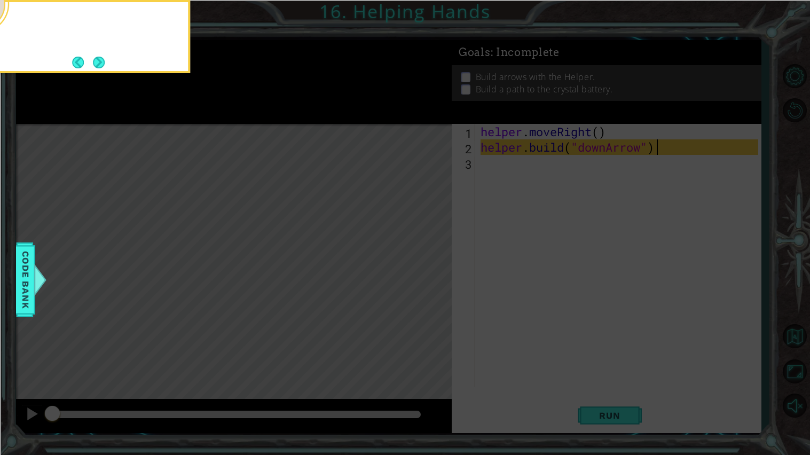
click at [259, 109] on icon at bounding box center [405, 72] width 810 height 763
click at [98, 60] on button "Next" at bounding box center [99, 63] width 12 height 12
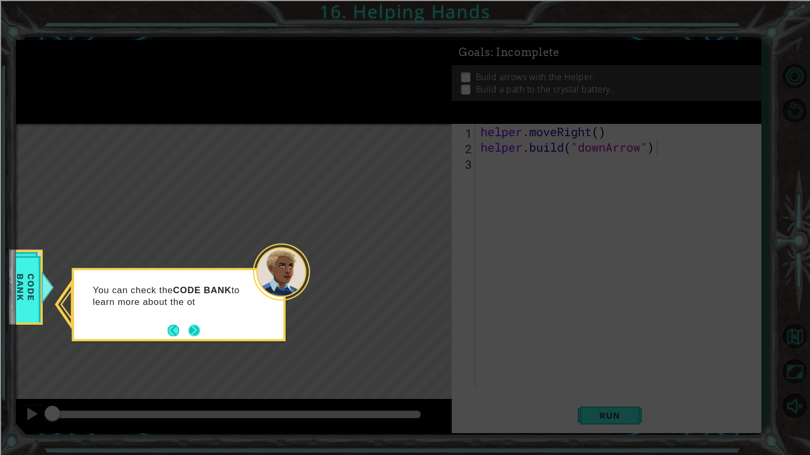
click at [198, 326] on button "Next" at bounding box center [194, 331] width 12 height 12
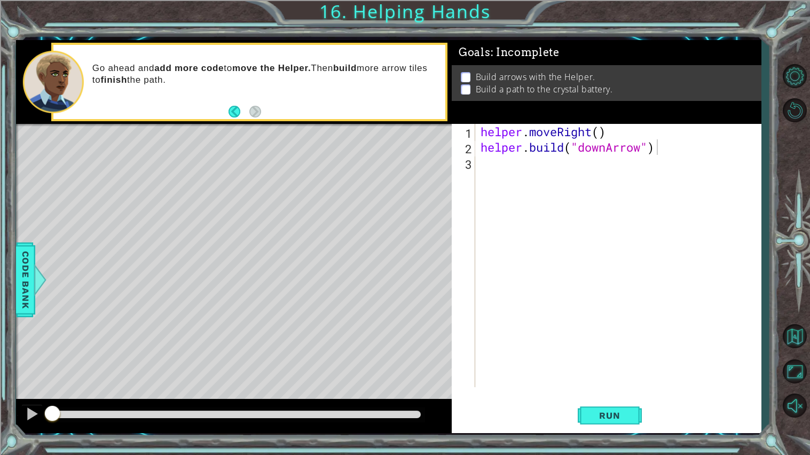
click at [534, 170] on div "helper . moveRight ( ) helper . build ( "downArrow" )" at bounding box center [620, 271] width 285 height 294
click at [625, 405] on button "Run" at bounding box center [610, 415] width 64 height 31
click at [620, 417] on span "Run" at bounding box center [609, 415] width 42 height 11
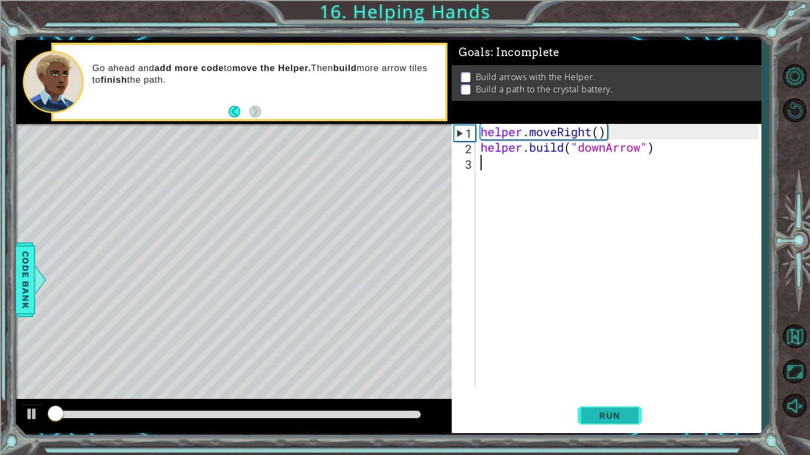
click at [632, 414] on button "Run" at bounding box center [610, 415] width 64 height 31
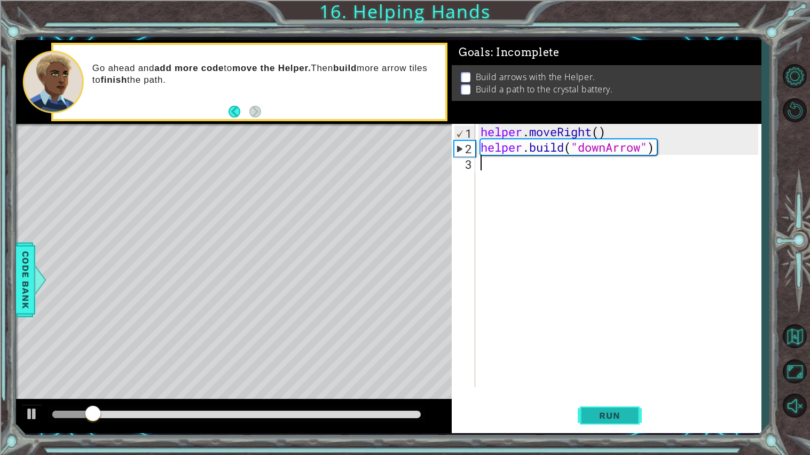
click at [631, 422] on button "Run" at bounding box center [610, 415] width 64 height 31
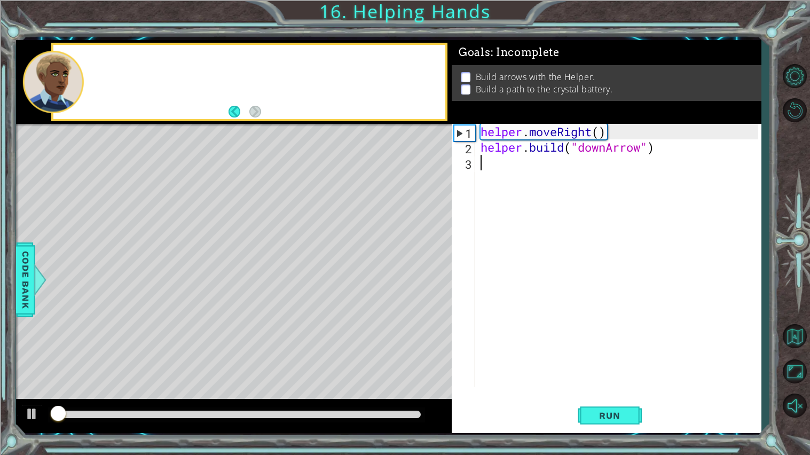
click at [605, 172] on div "helper . moveRight ( ) helper . build ( "downArrow" )" at bounding box center [620, 271] width 285 height 294
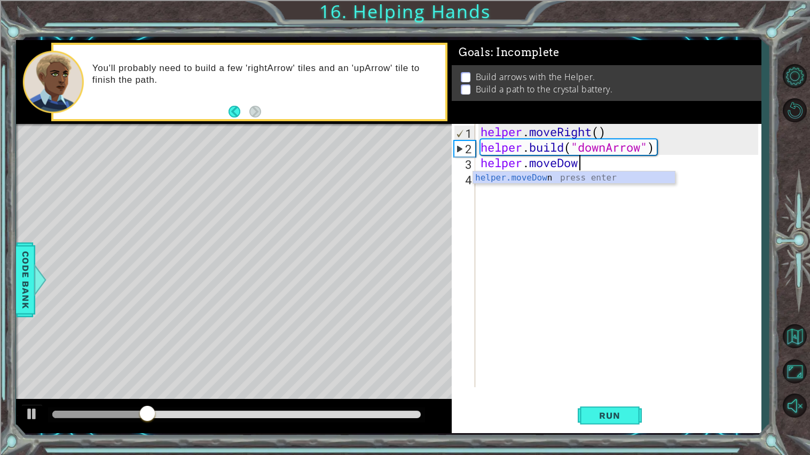
scroll to position [0, 4]
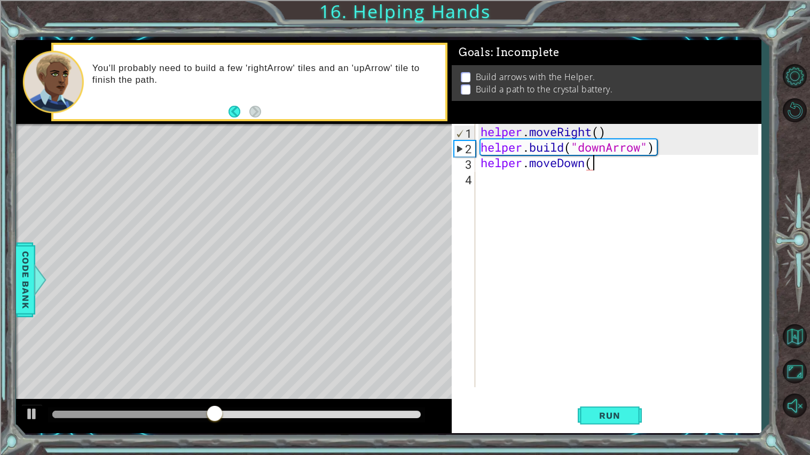
type textarea "helper.moveDown()"
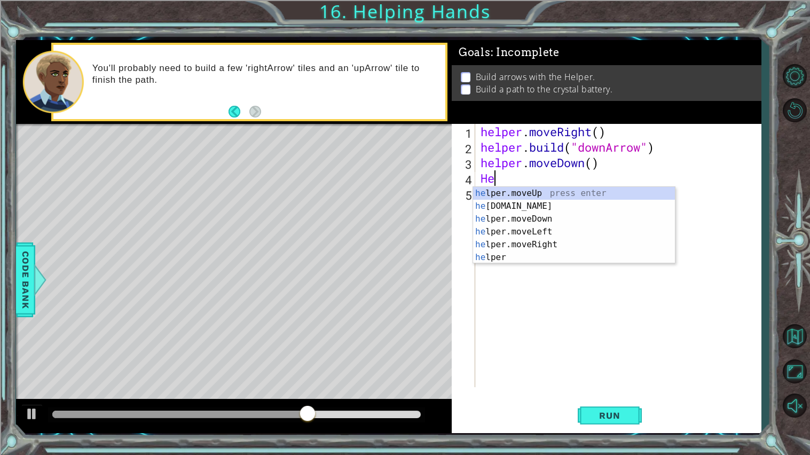
type textarea "H"
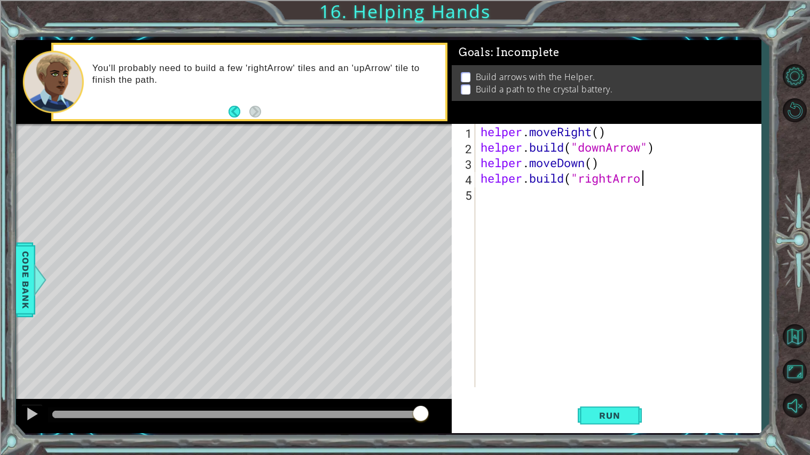
scroll to position [0, 7]
type textarea "[DOMAIN_NAME]("rightArrow")"
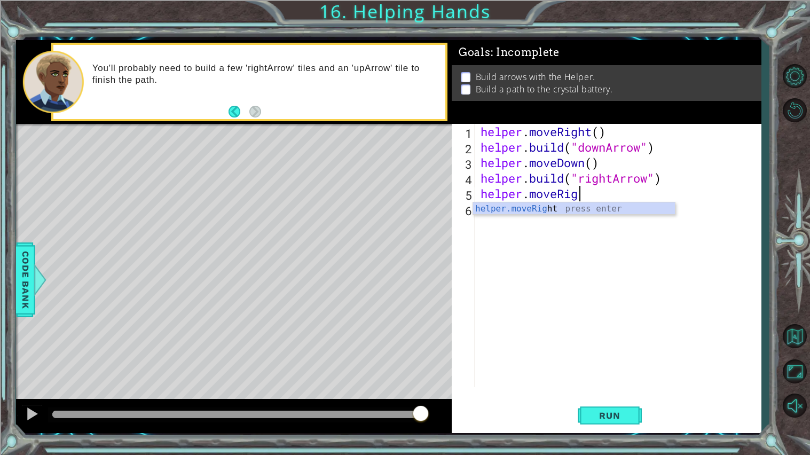
scroll to position [0, 4]
type textarea "helper.moveRight()"
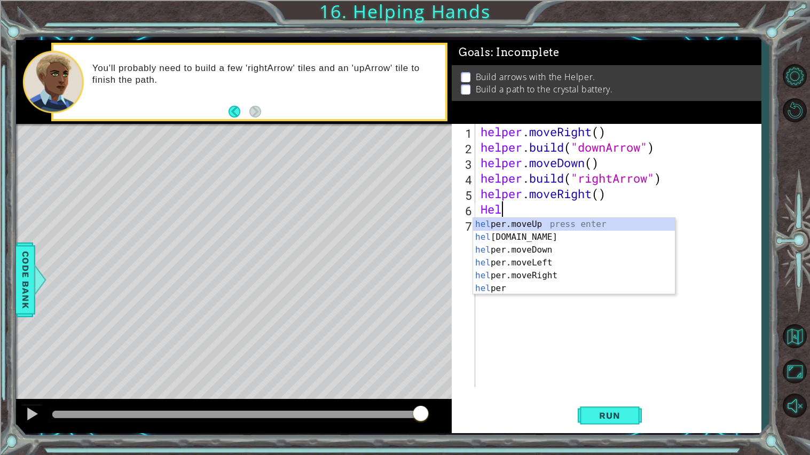
type textarea "H"
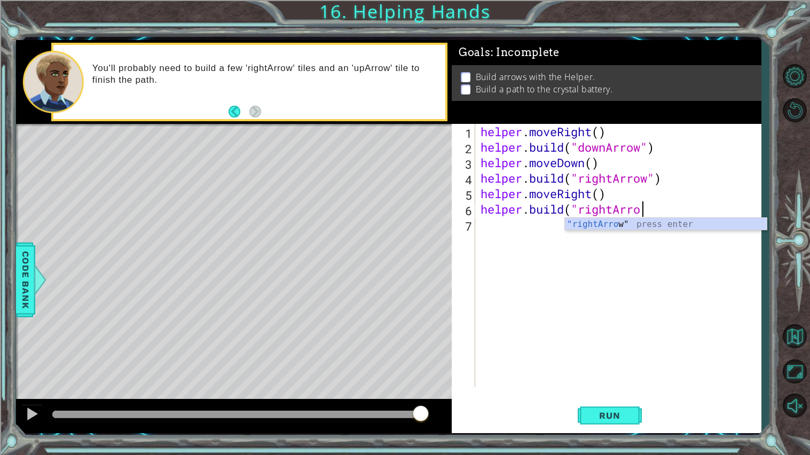
scroll to position [0, 7]
type textarea "[DOMAIN_NAME]("rightArrow")"
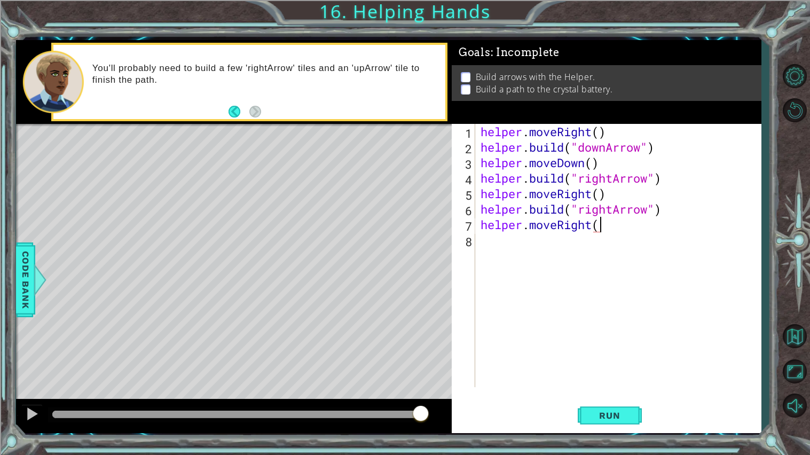
scroll to position [0, 5]
type textarea "helper.moveRight()"
type textarea "[DOMAIN_NAME]("upArrow")"
click at [625, 420] on span "Run" at bounding box center [609, 415] width 42 height 11
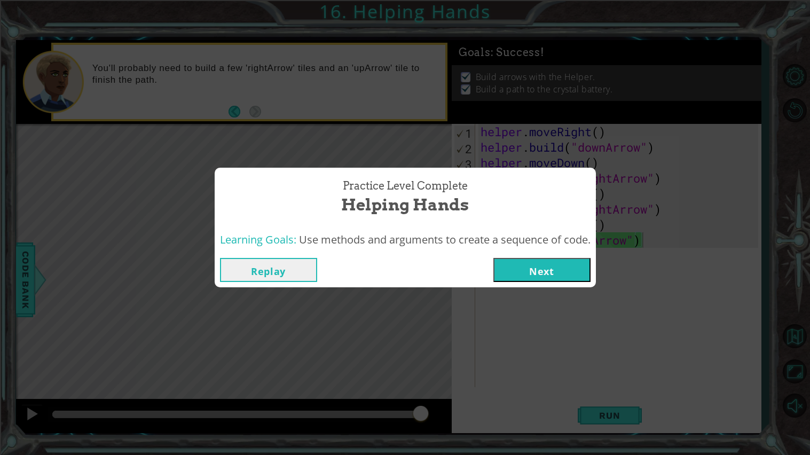
click at [542, 275] on button "Next" at bounding box center [541, 270] width 97 height 24
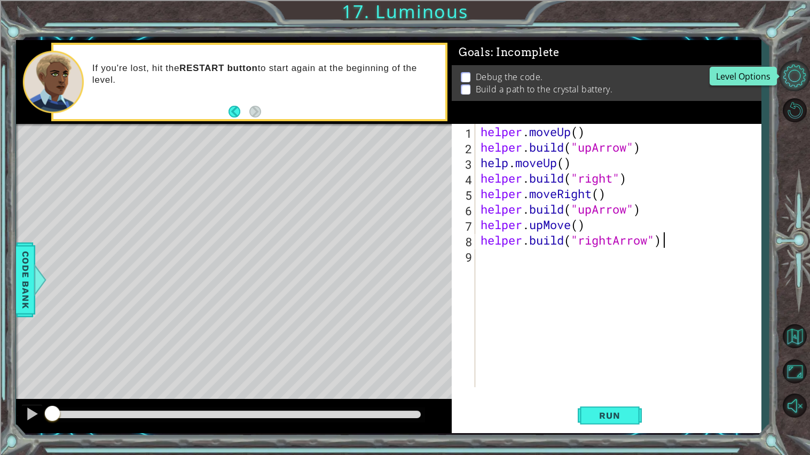
click at [795, 84] on button "Level Options" at bounding box center [794, 75] width 31 height 31
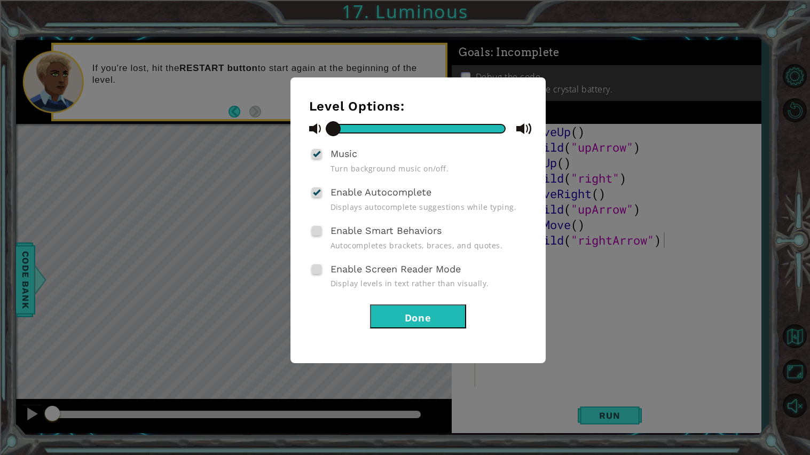
click at [401, 314] on button "Done" at bounding box center [418, 316] width 96 height 24
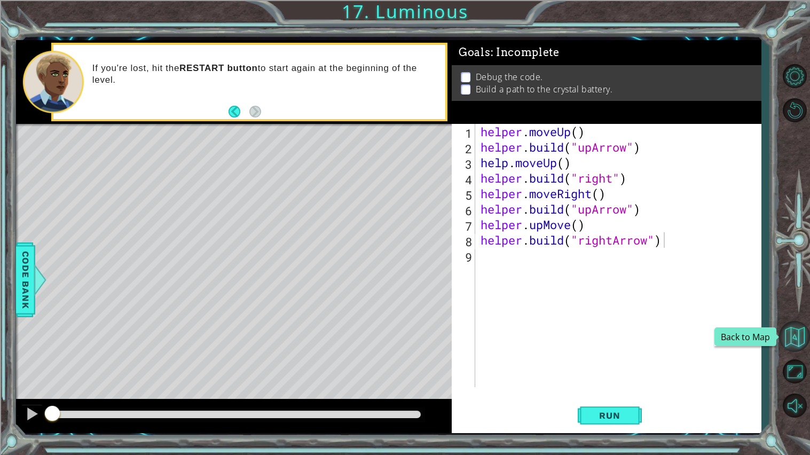
click at [793, 349] on button "Back to Map" at bounding box center [794, 336] width 31 height 31
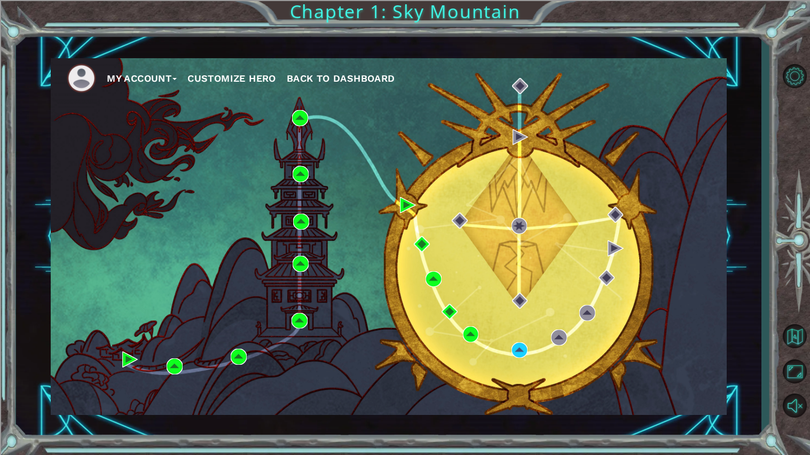
click at [126, 45] on div "My Account Customize Hero Back to Dashboard" at bounding box center [388, 236] width 745 height 400
click at [122, 70] on button "My Account" at bounding box center [142, 78] width 70 height 16
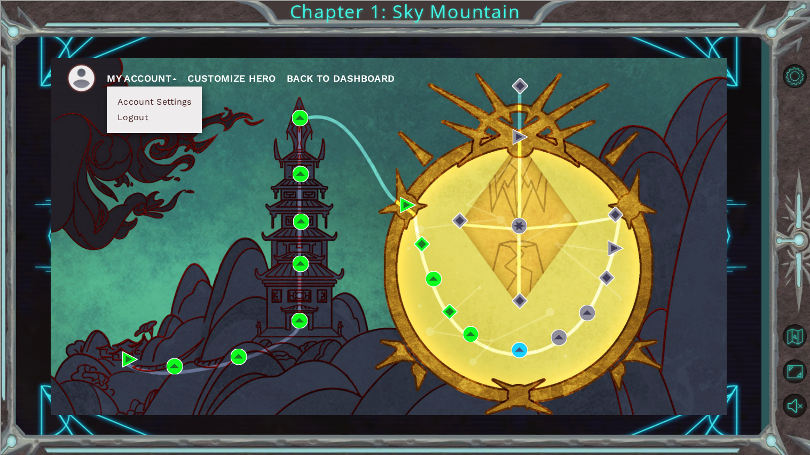
click at [116, 120] on button "Logout" at bounding box center [132, 118] width 37 height 12
